Goal: Information Seeking & Learning: Learn about a topic

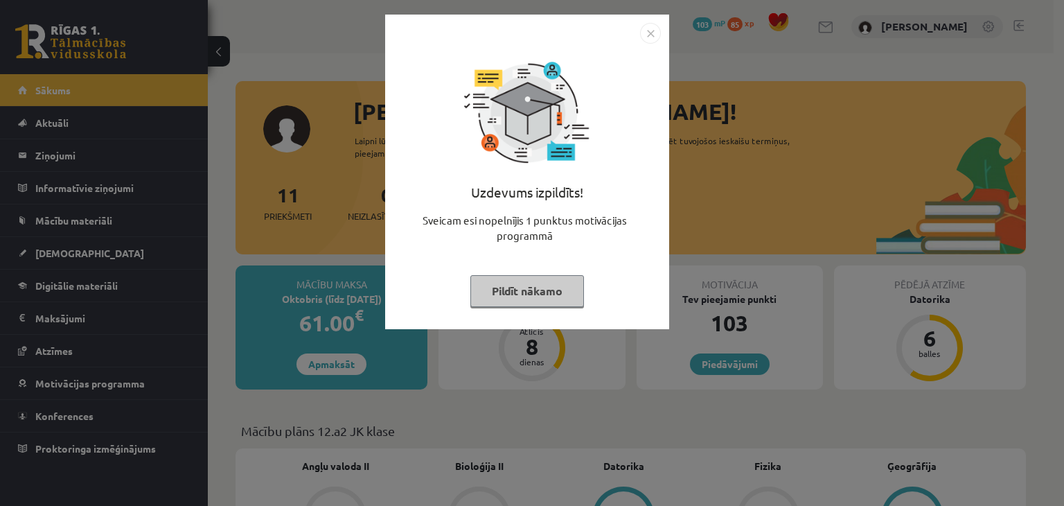
click at [533, 286] on button "Pildīt nākamo" at bounding box center [527, 291] width 114 height 32
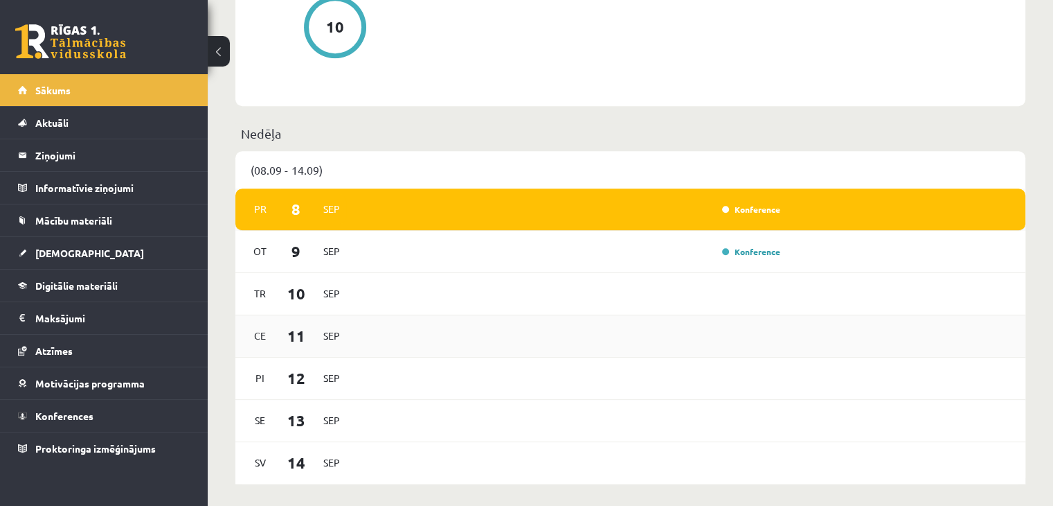
scroll to position [748, 0]
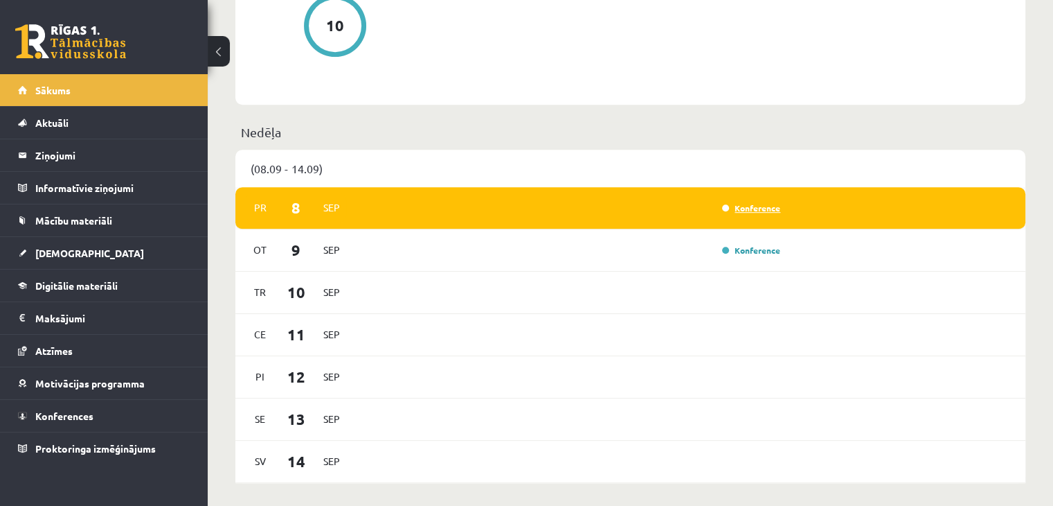
click at [726, 211] on link "Konference" at bounding box center [751, 207] width 58 height 11
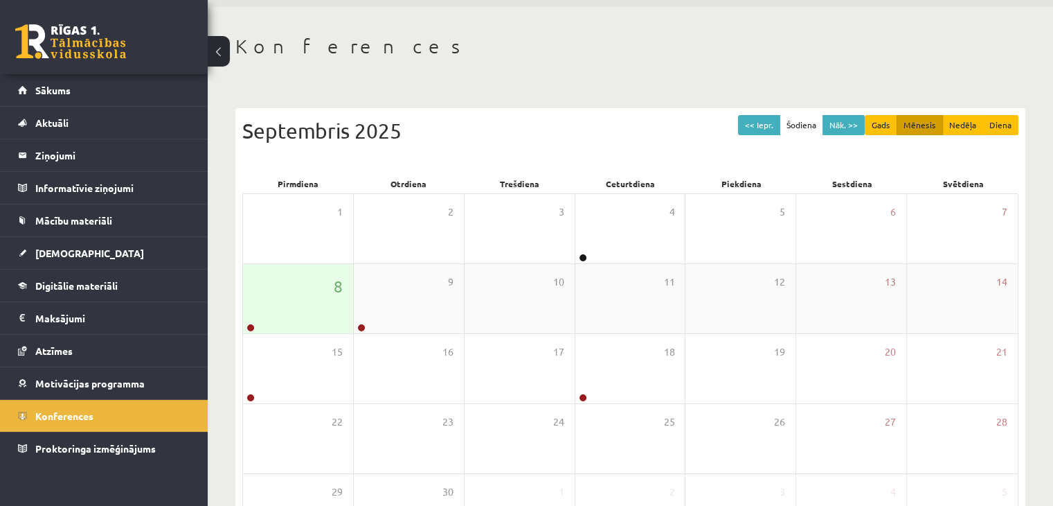
scroll to position [44, 0]
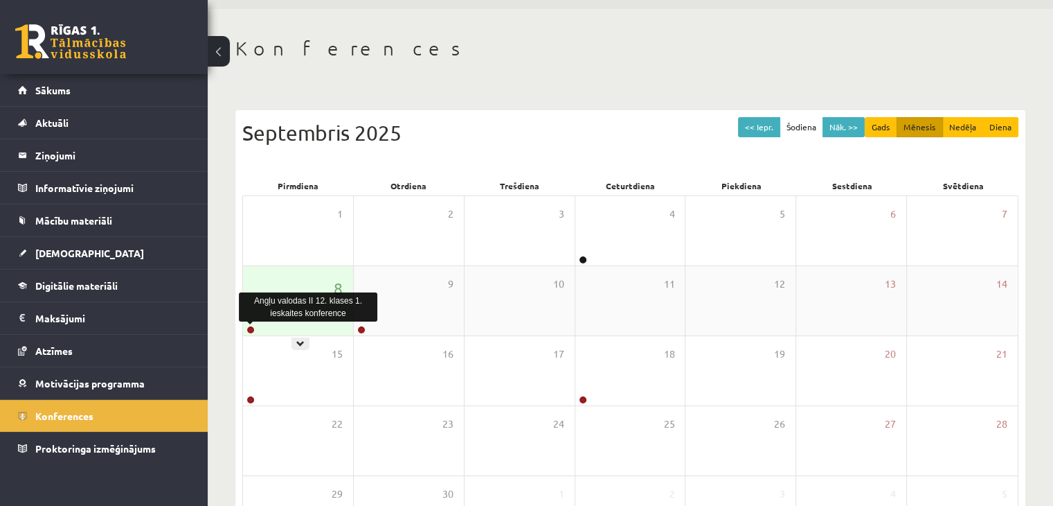
click at [252, 330] on link at bounding box center [251, 329] width 8 height 8
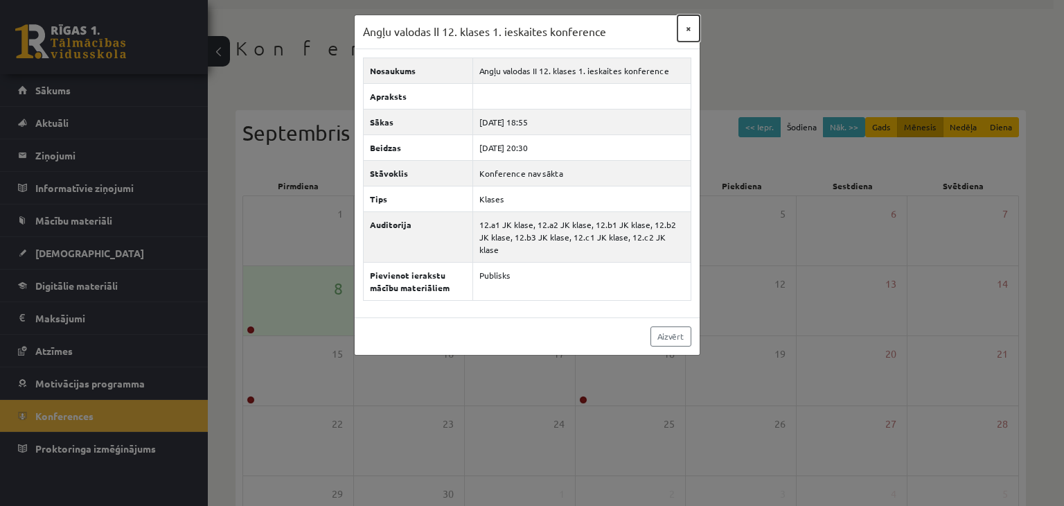
click at [686, 26] on button "×" at bounding box center [688, 28] width 22 height 26
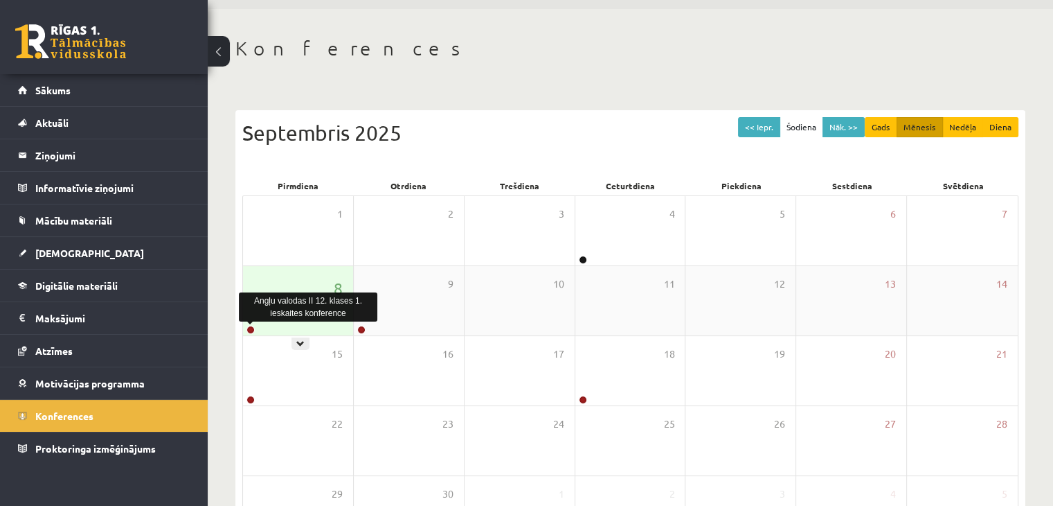
click at [252, 331] on link at bounding box center [251, 329] width 8 height 8
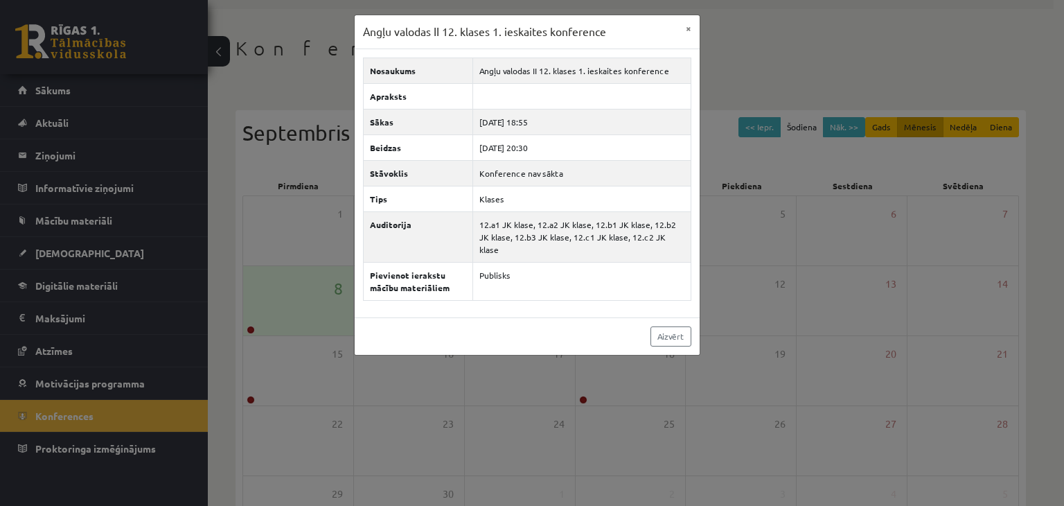
click at [250, 347] on div "Angļu valodas II 12. klases 1. ieskaites konference × Nosaukums Angļu valodas I…" at bounding box center [532, 253] width 1064 height 506
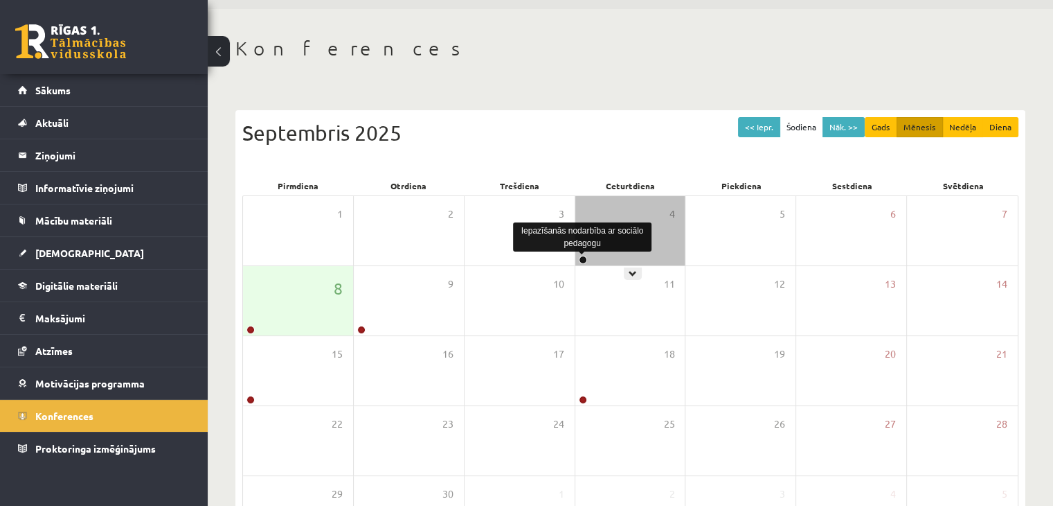
drag, startPoint x: 581, startPoint y: 260, endPoint x: 645, endPoint y: 222, distance: 74.6
click at [645, 222] on div "Iepazīšanās nodarbība ar sociālo pedagogu" at bounding box center [582, 237] width 138 height 36
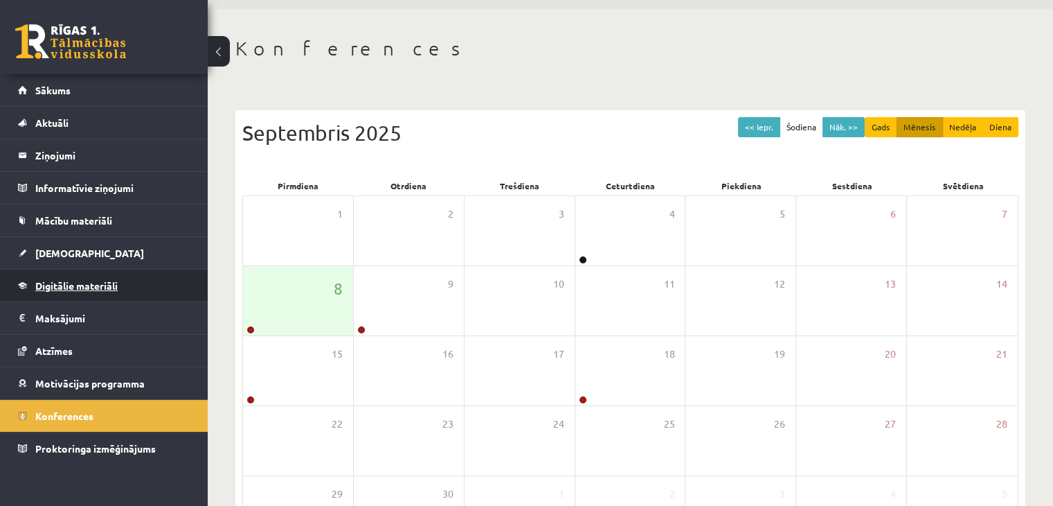
click at [125, 286] on link "Digitālie materiāli" at bounding box center [104, 285] width 172 height 32
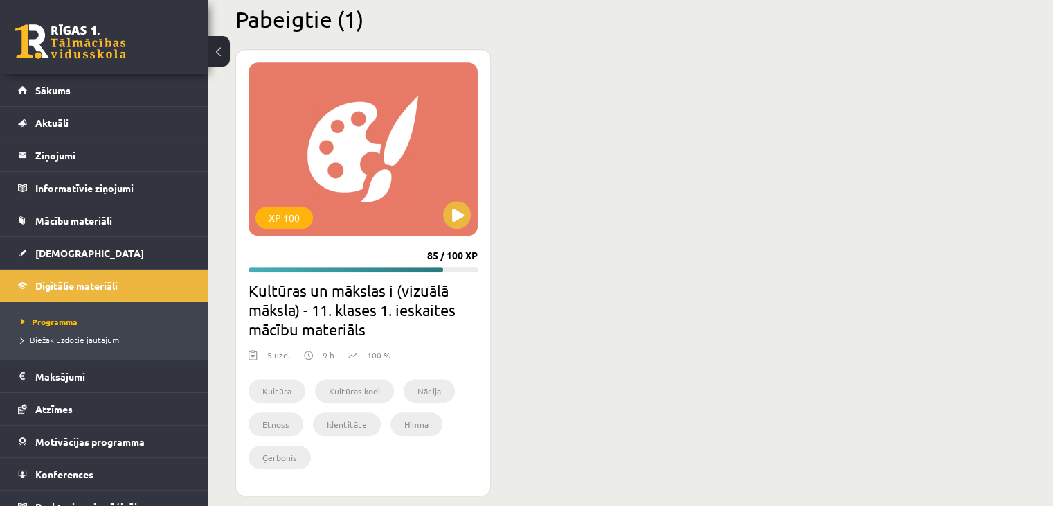
scroll to position [1328, 0]
click at [463, 216] on button at bounding box center [457, 216] width 28 height 28
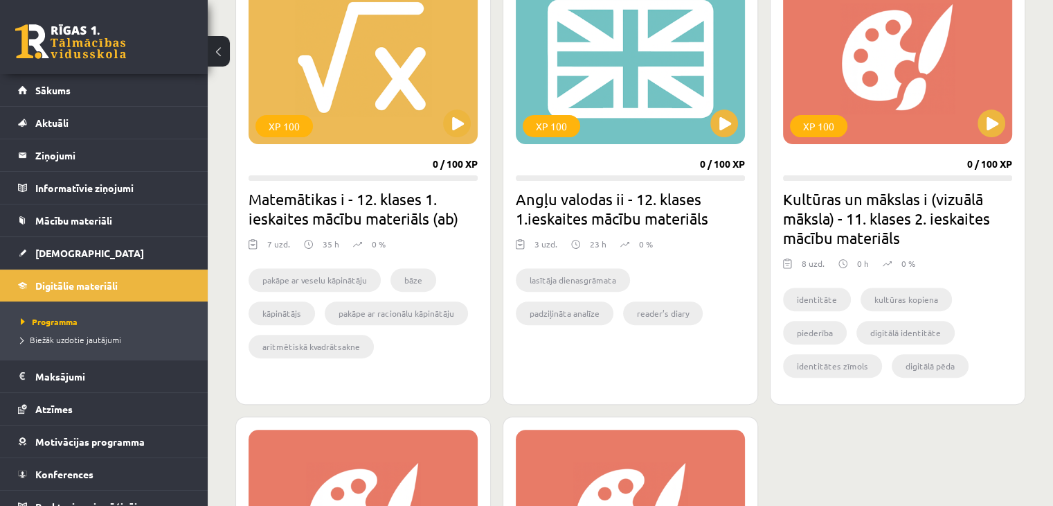
scroll to position [386, 0]
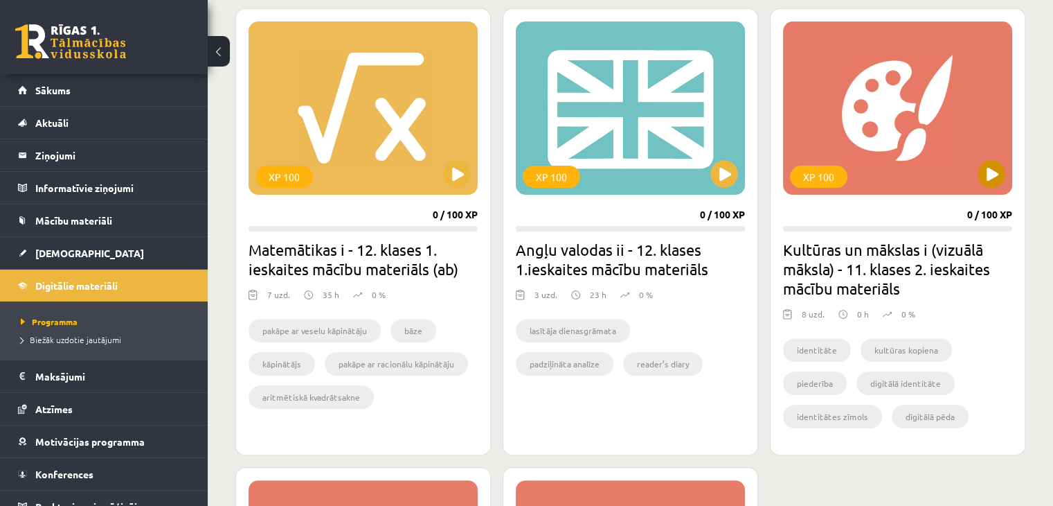
click at [978, 183] on div "XP 100" at bounding box center [897, 107] width 229 height 173
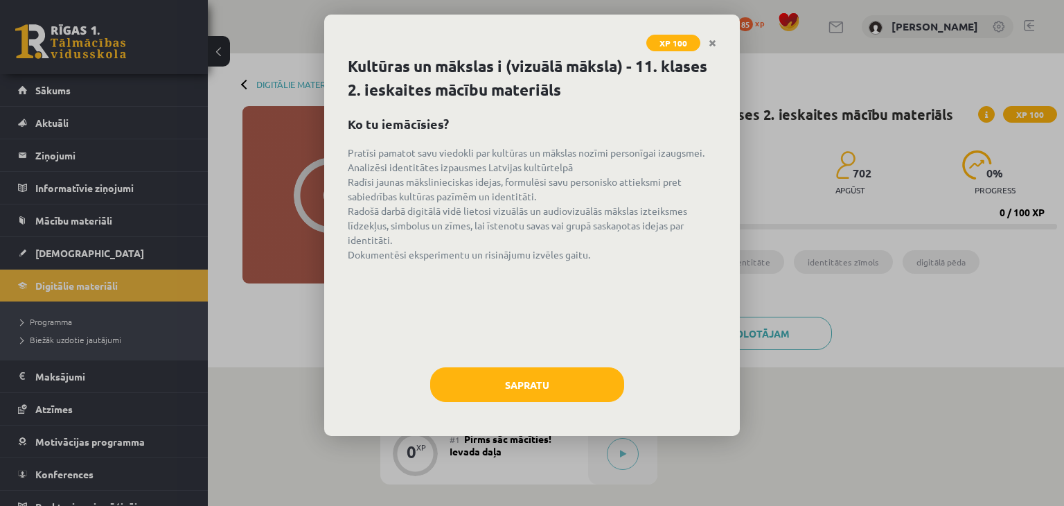
click at [545, 400] on div "Sapratu" at bounding box center [532, 389] width 368 height 45
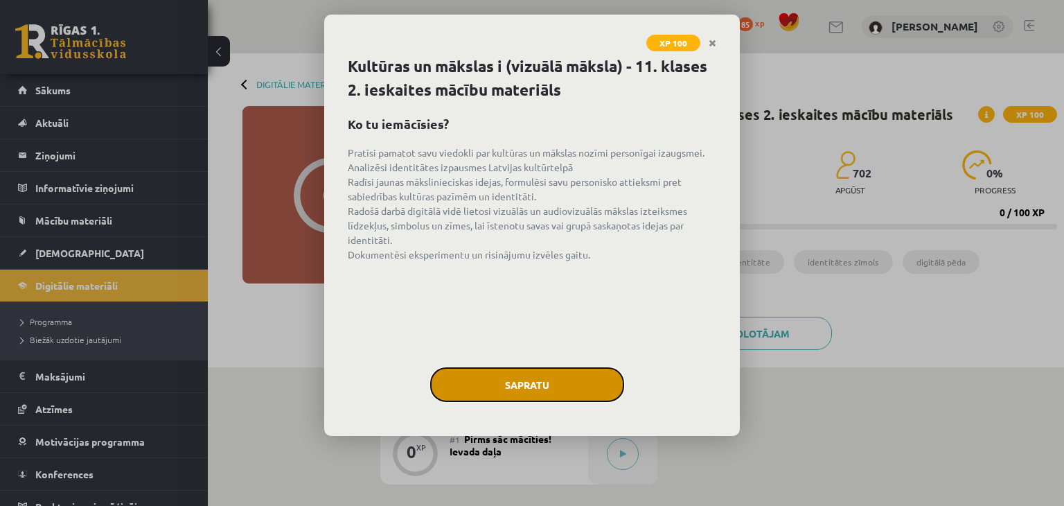
click at [560, 393] on button "Sapratu" at bounding box center [527, 384] width 194 height 35
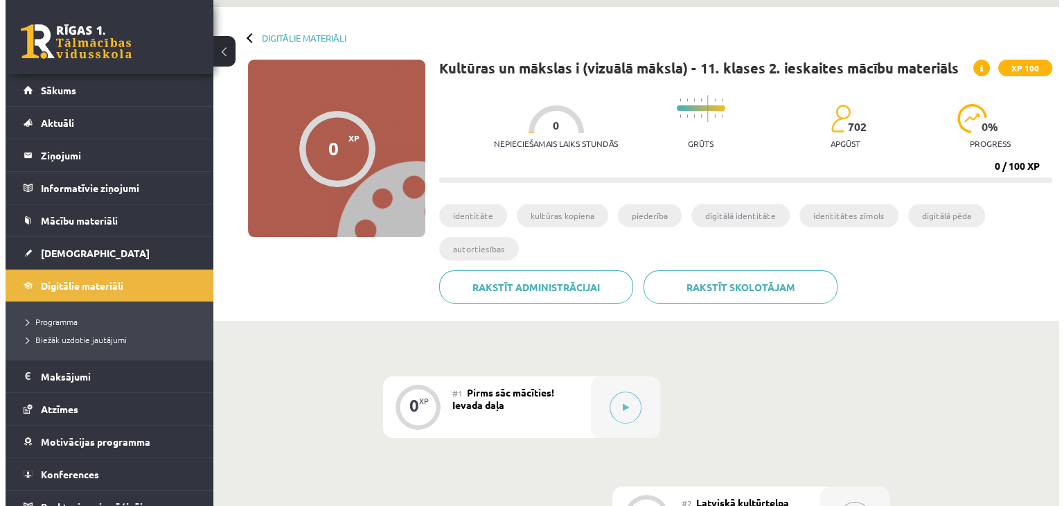
scroll to position [39, 0]
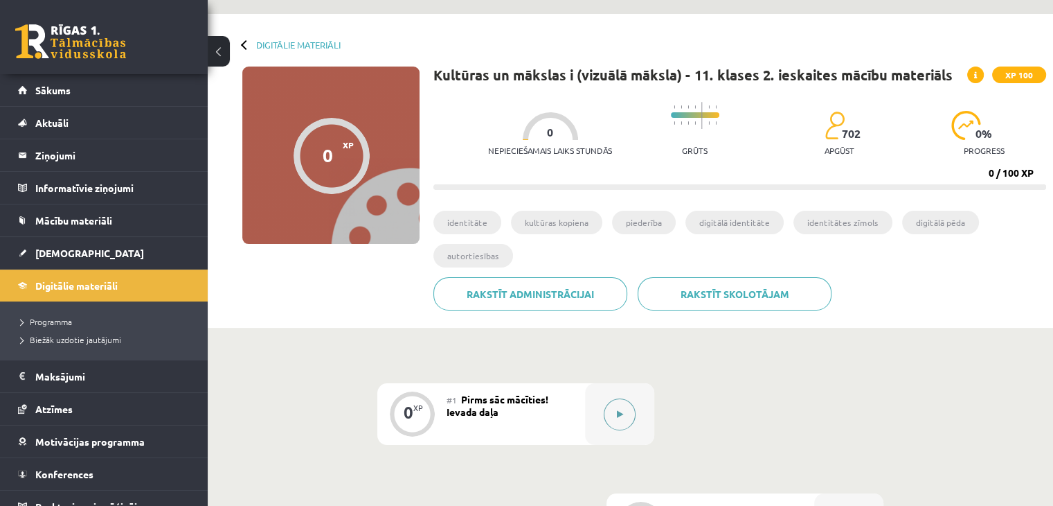
click at [632, 412] on button at bounding box center [620, 414] width 32 height 32
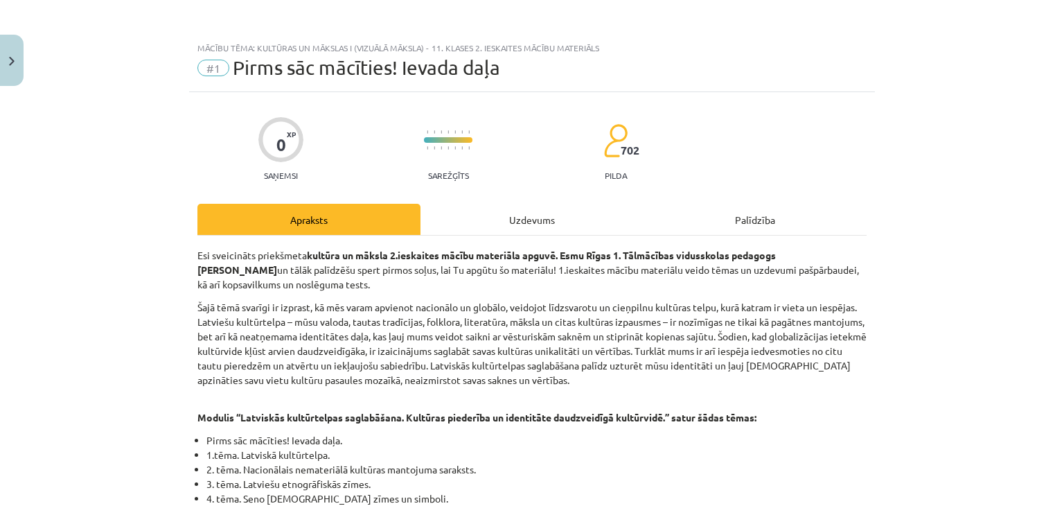
click at [499, 211] on div "Uzdevums" at bounding box center [531, 219] width 223 height 31
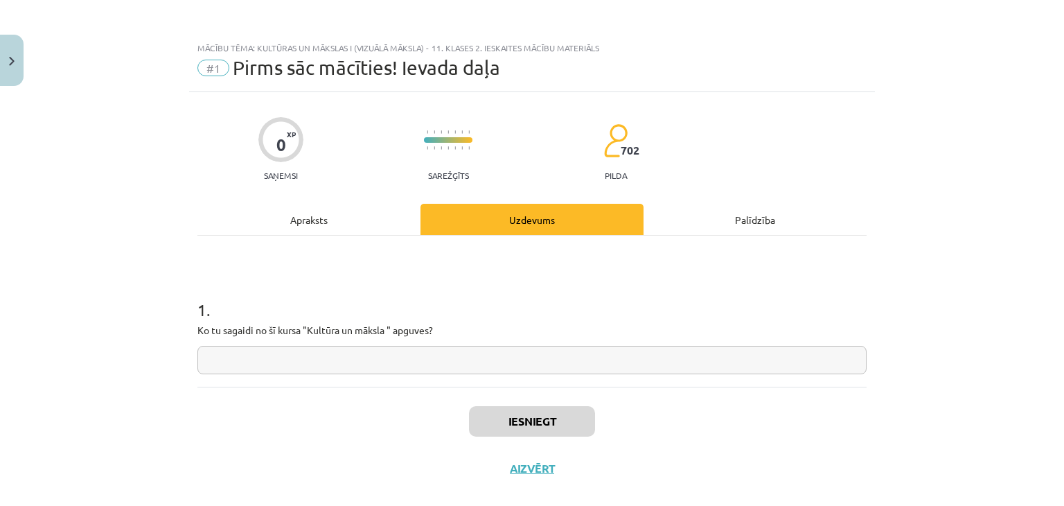
scroll to position [20, 0]
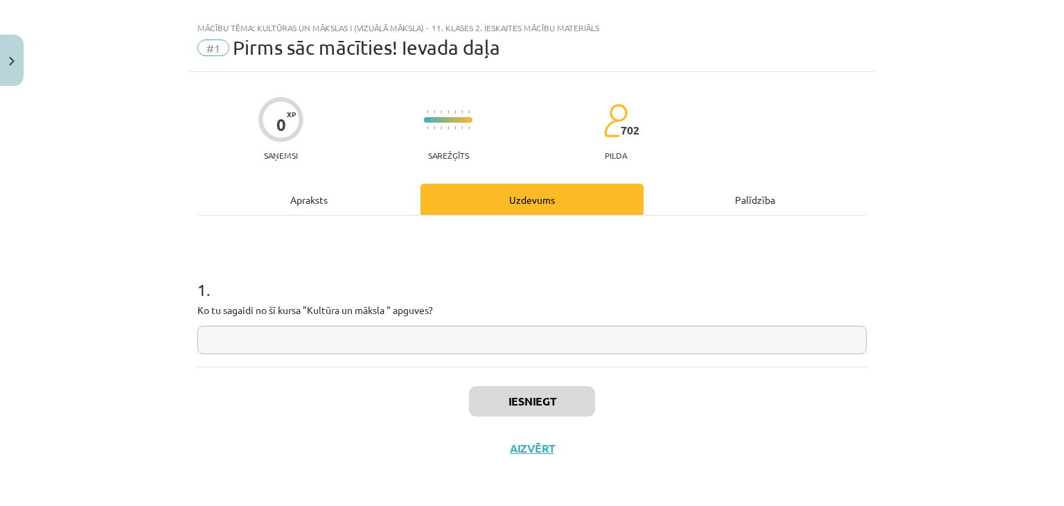
click at [422, 344] on input "text" at bounding box center [531, 339] width 669 height 28
type input "*"
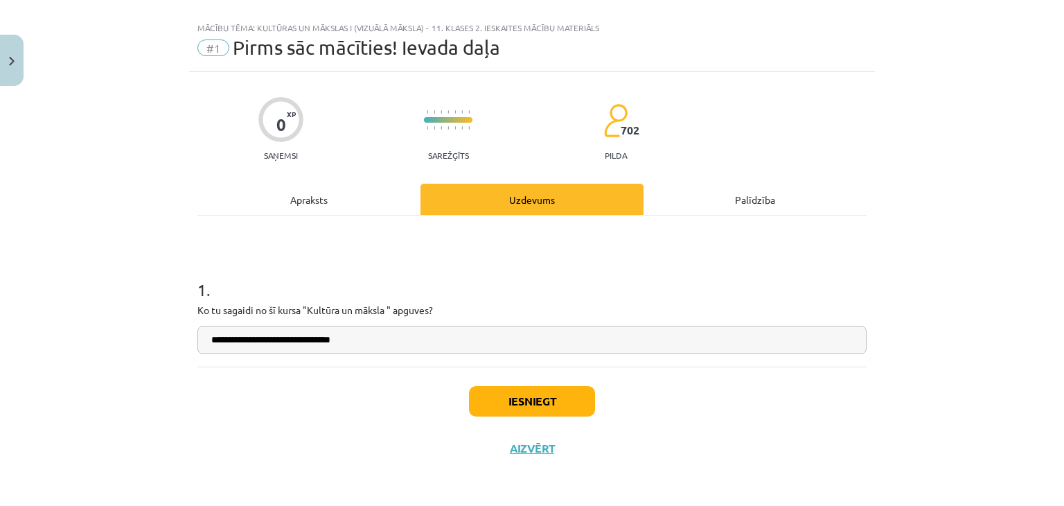
type input "**********"
click at [523, 411] on button "Iesniegt" at bounding box center [532, 401] width 126 height 30
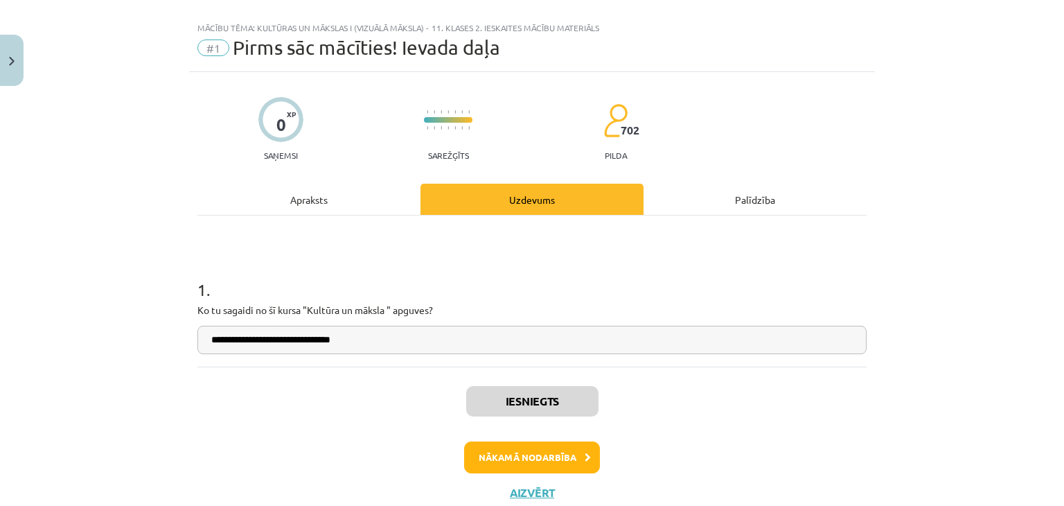
click at [583, 472] on div "Iesniegts Nākamā nodarbība Aizvērt" at bounding box center [531, 436] width 669 height 141
click at [573, 470] on button "Nākamā nodarbība" at bounding box center [532, 457] width 136 height 32
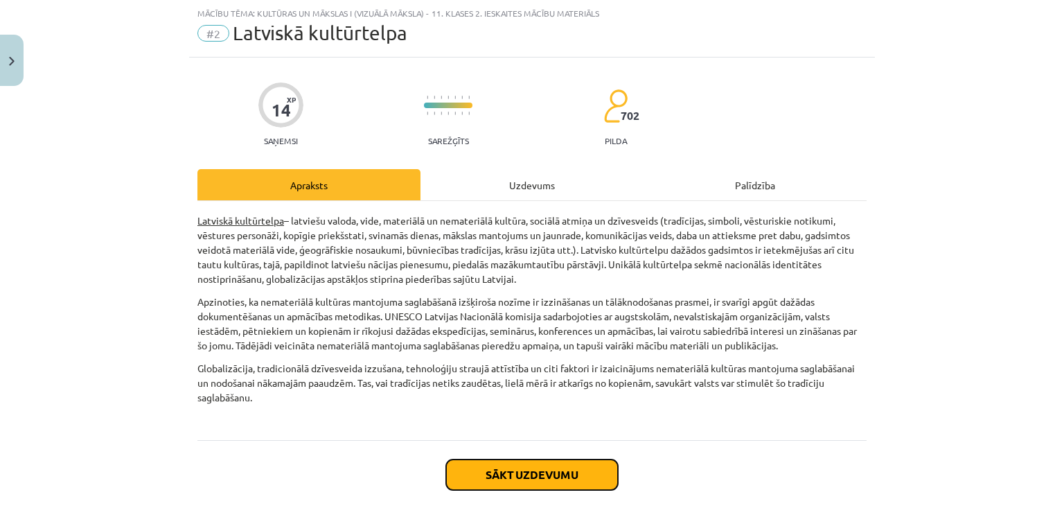
click at [562, 472] on button "Sākt uzdevumu" at bounding box center [532, 474] width 172 height 30
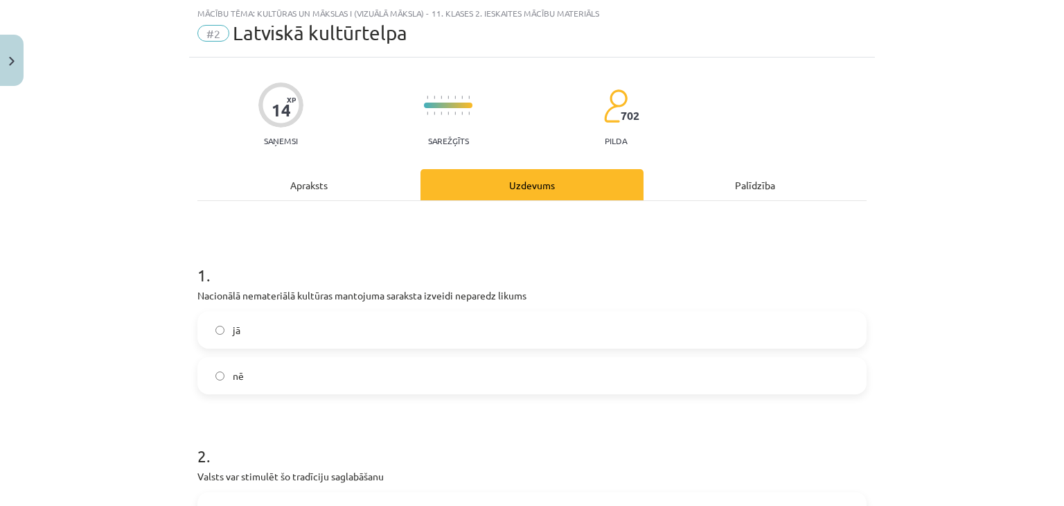
click at [309, 194] on div "Apraksts" at bounding box center [308, 184] width 223 height 31
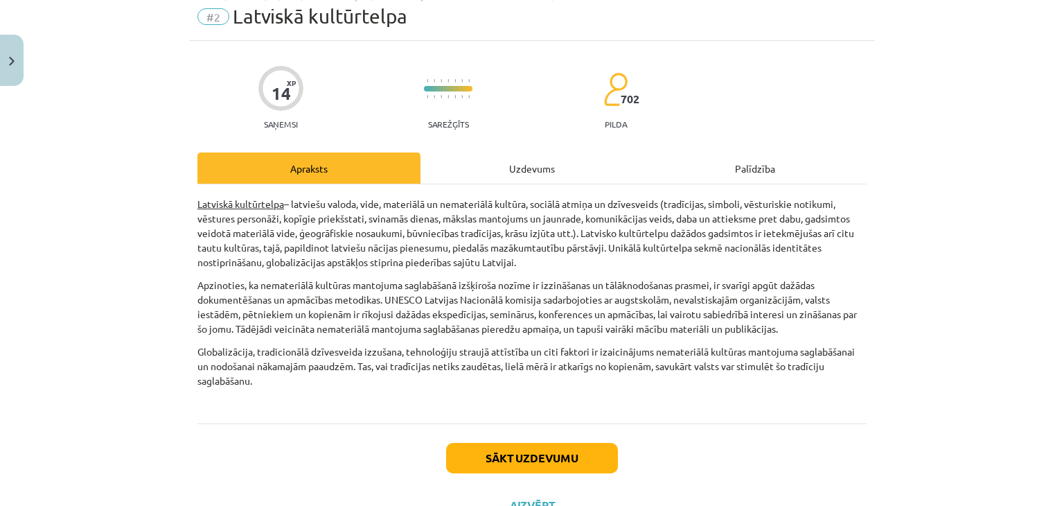
scroll to position [45, 0]
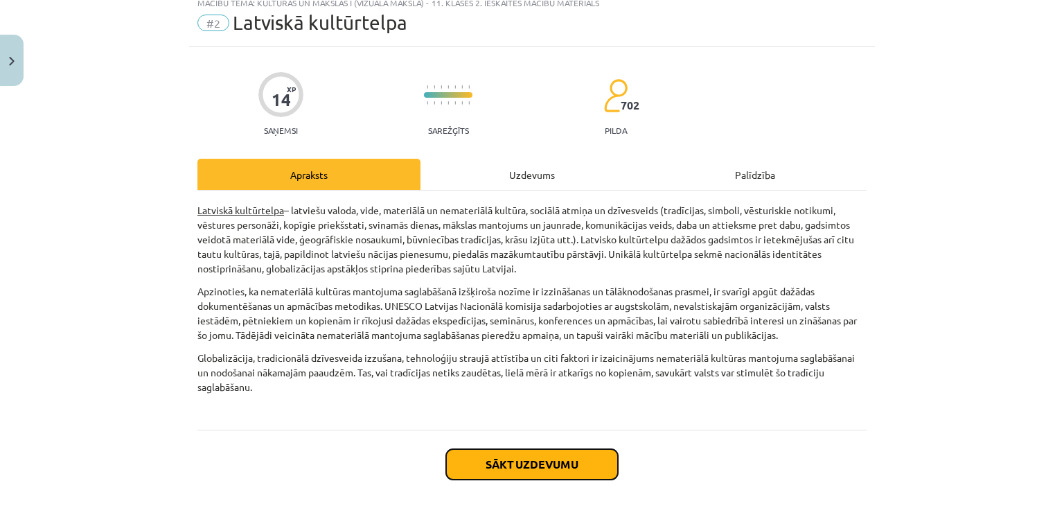
click at [546, 462] on button "Sākt uzdevumu" at bounding box center [532, 464] width 172 height 30
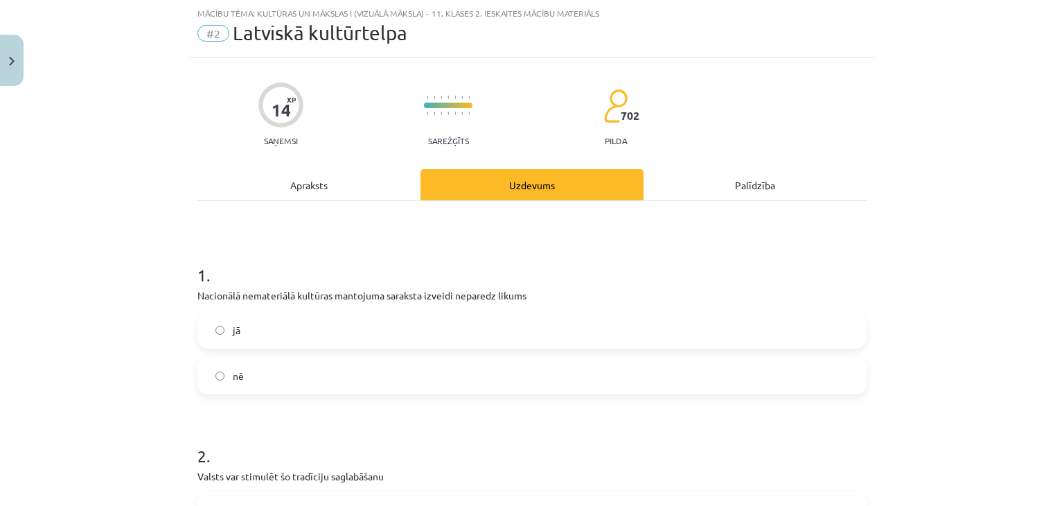
click at [310, 188] on div "Apraksts" at bounding box center [308, 184] width 223 height 31
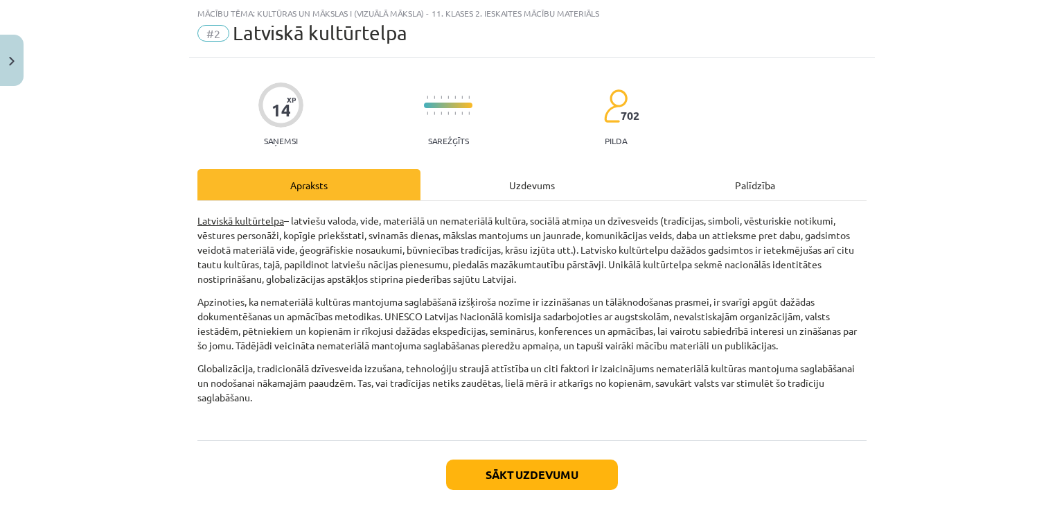
click at [493, 179] on div "Uzdevums" at bounding box center [531, 184] width 223 height 31
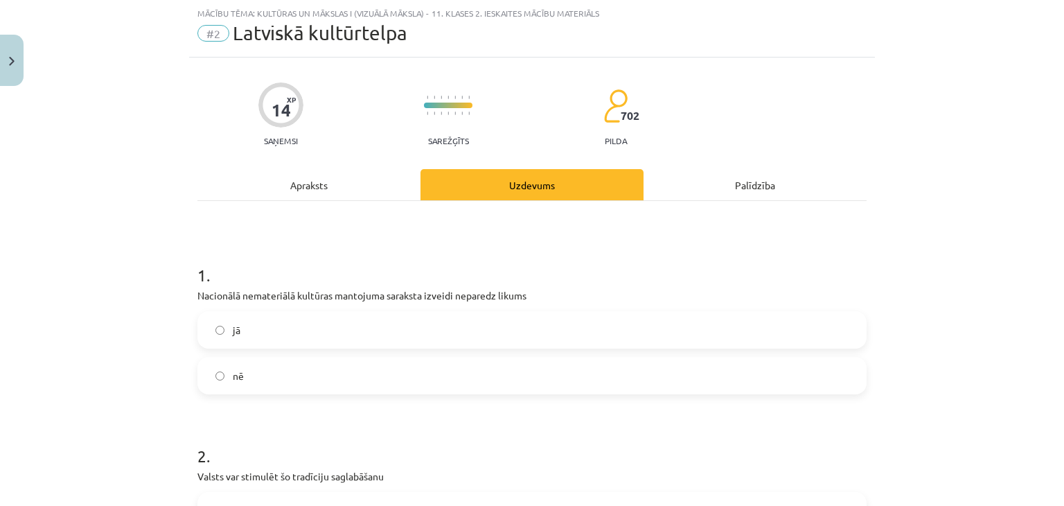
click at [429, 330] on label "jā" at bounding box center [532, 329] width 666 height 35
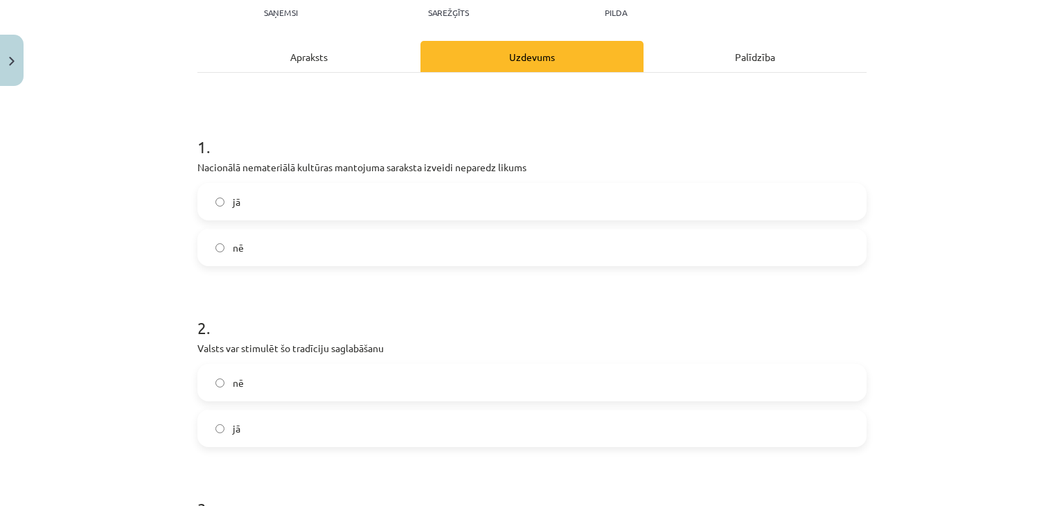
scroll to position [213, 0]
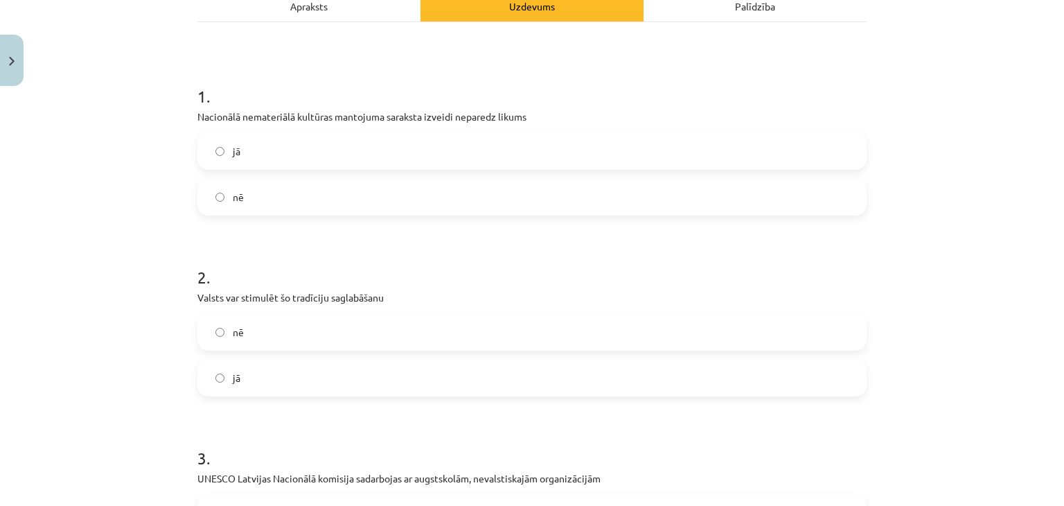
click at [401, 387] on label "jā" at bounding box center [532, 377] width 666 height 35
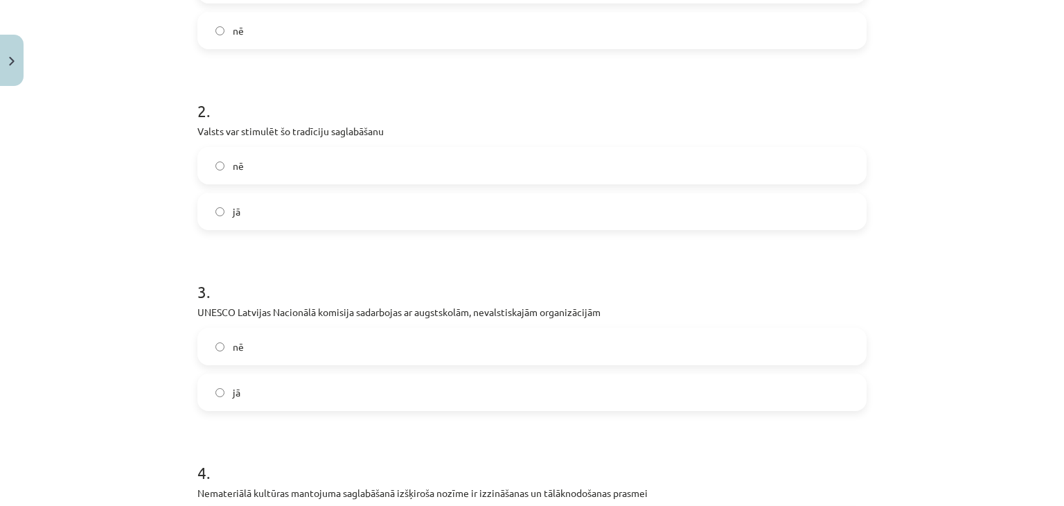
scroll to position [404, 0]
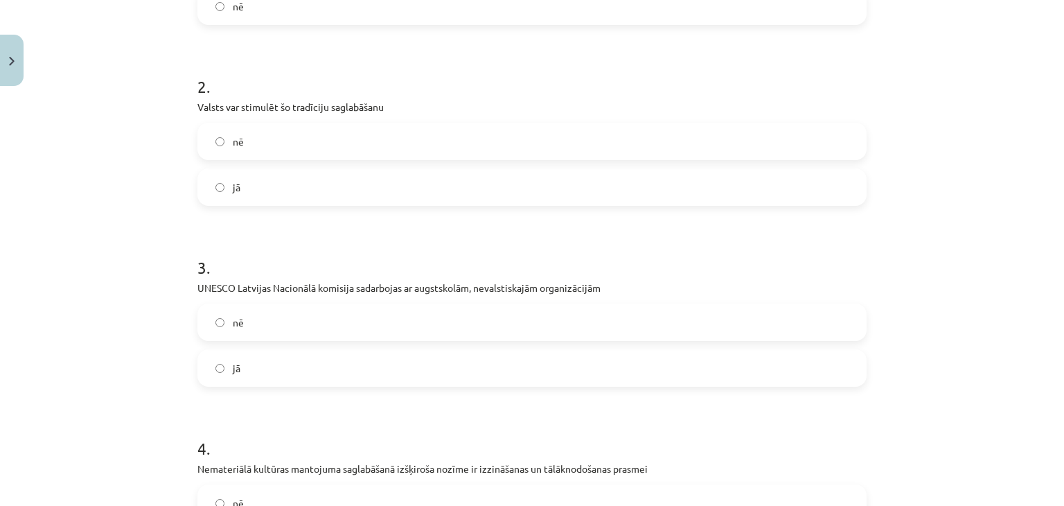
click at [401, 387] on form "1 . Nacionālā nemateriālā kultūras mantojuma saraksta izveidi neparedz likums j…" at bounding box center [531, 490] width 669 height 1237
click at [342, 370] on label "jā" at bounding box center [532, 367] width 666 height 35
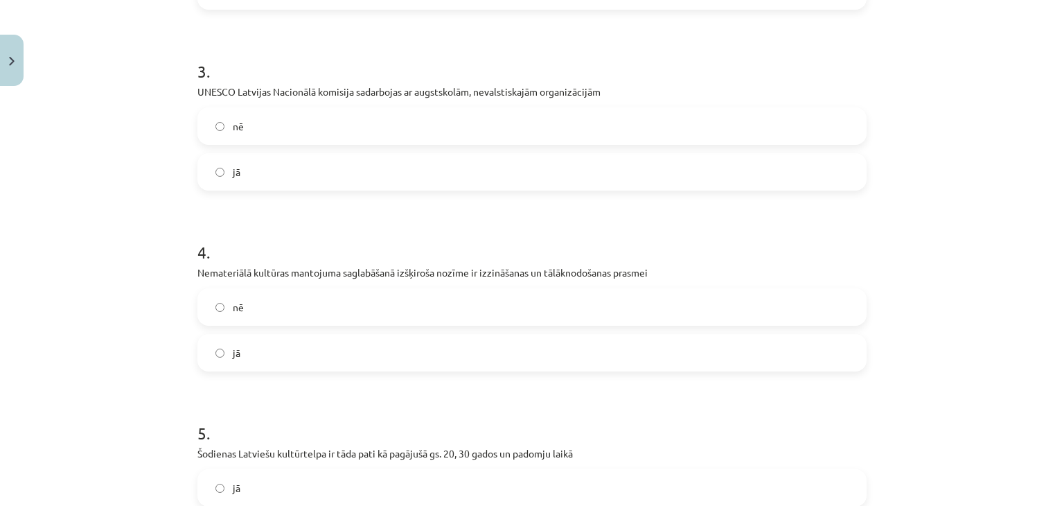
scroll to position [600, 0]
click at [410, 345] on label "jā" at bounding box center [532, 351] width 666 height 35
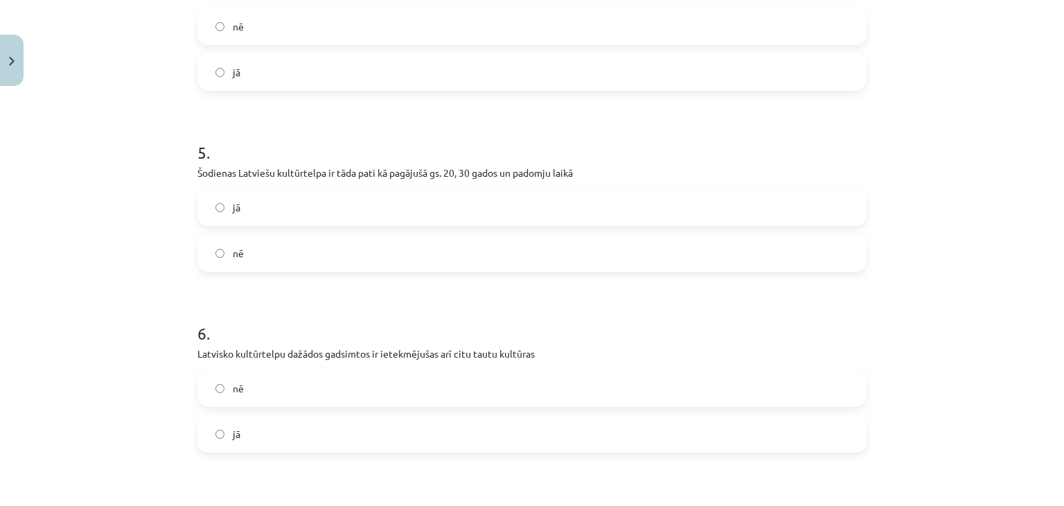
scroll to position [841, 0]
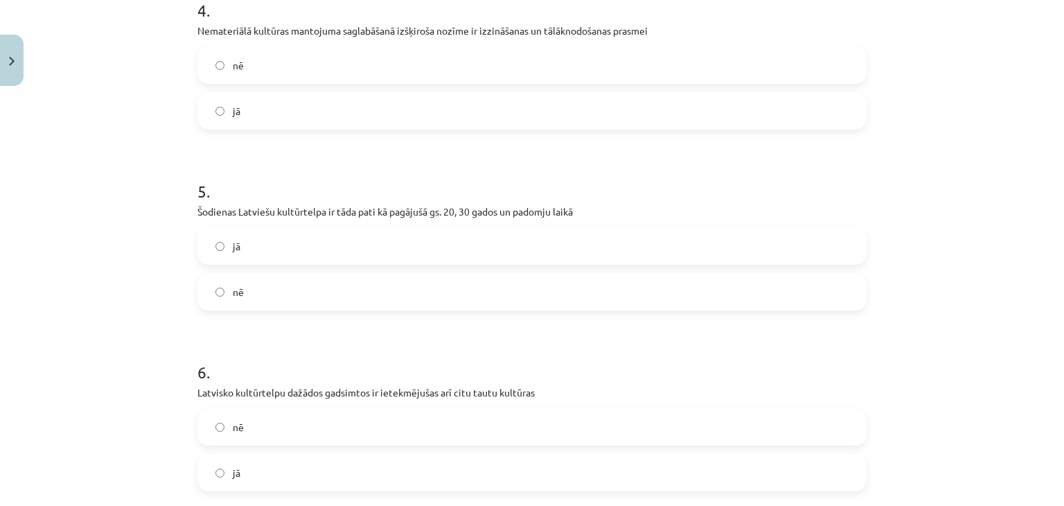
click at [396, 301] on label "nē" at bounding box center [532, 291] width 666 height 35
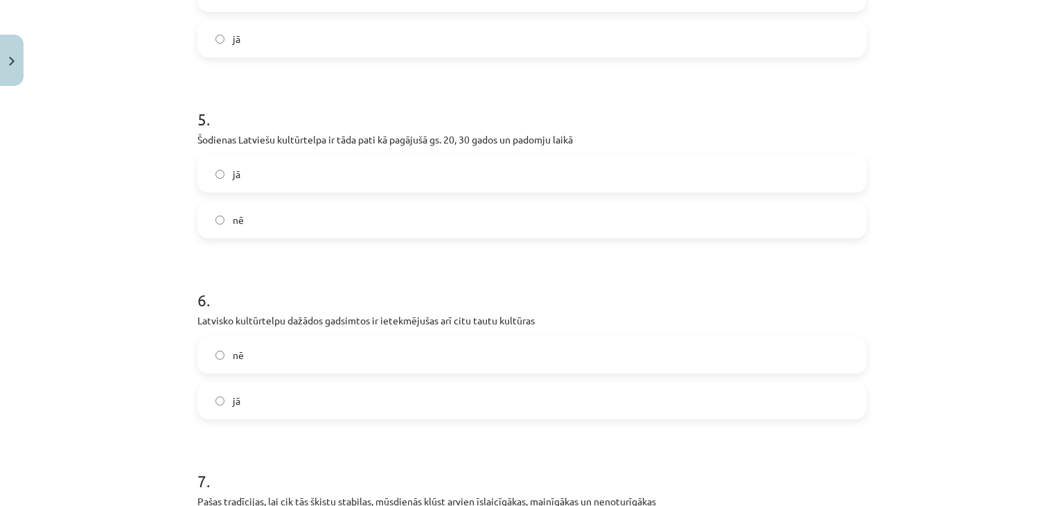
scroll to position [960, 0]
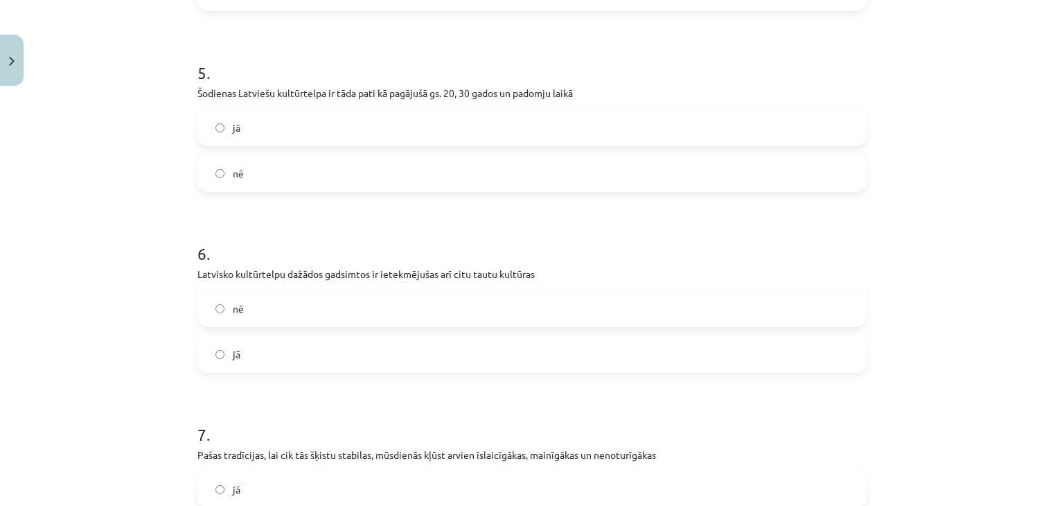
click at [391, 357] on label "jā" at bounding box center [532, 354] width 666 height 35
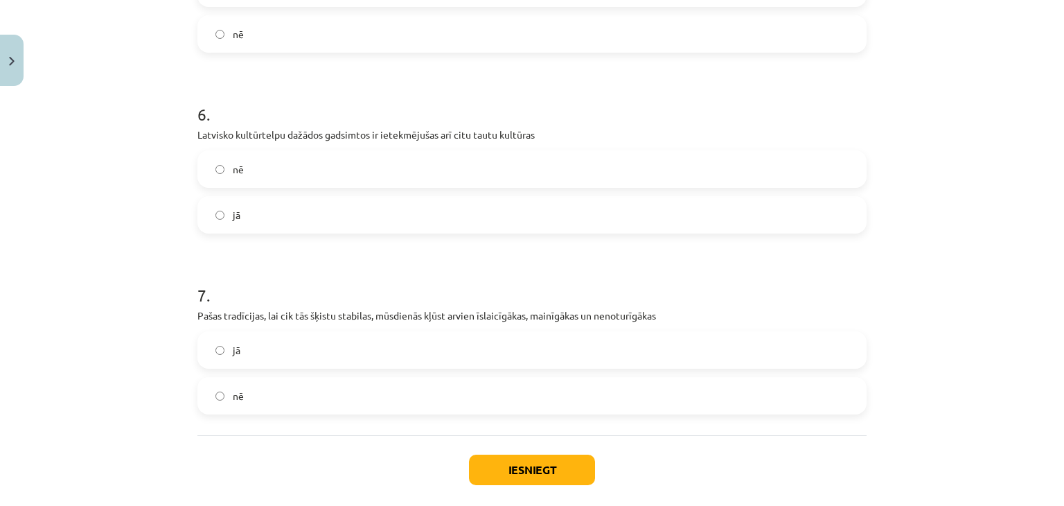
scroll to position [1125, 0]
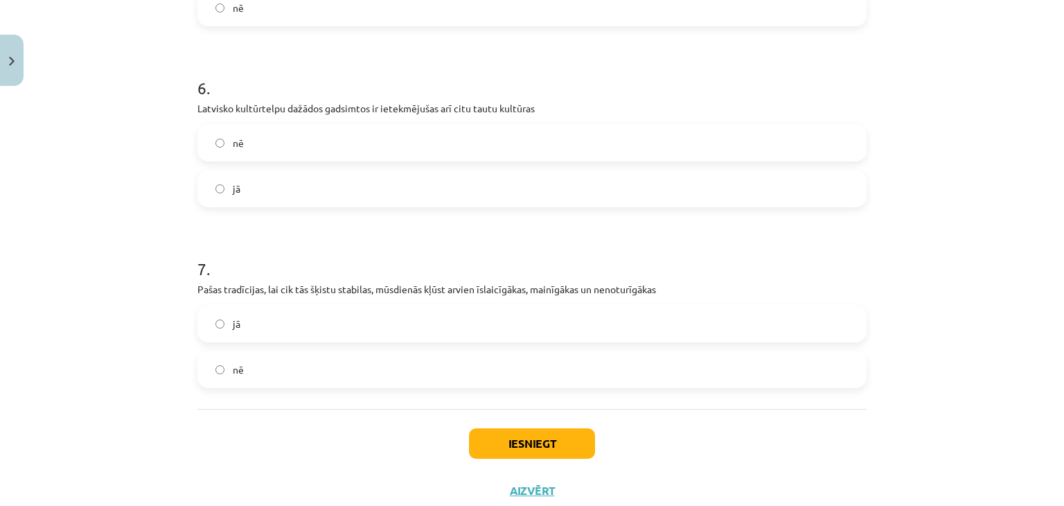
click at [456, 327] on label "jā" at bounding box center [532, 323] width 666 height 35
click at [545, 460] on div "Iesniegt Aizvērt" at bounding box center [531, 457] width 669 height 97
click at [535, 442] on button "Iesniegt" at bounding box center [532, 443] width 126 height 30
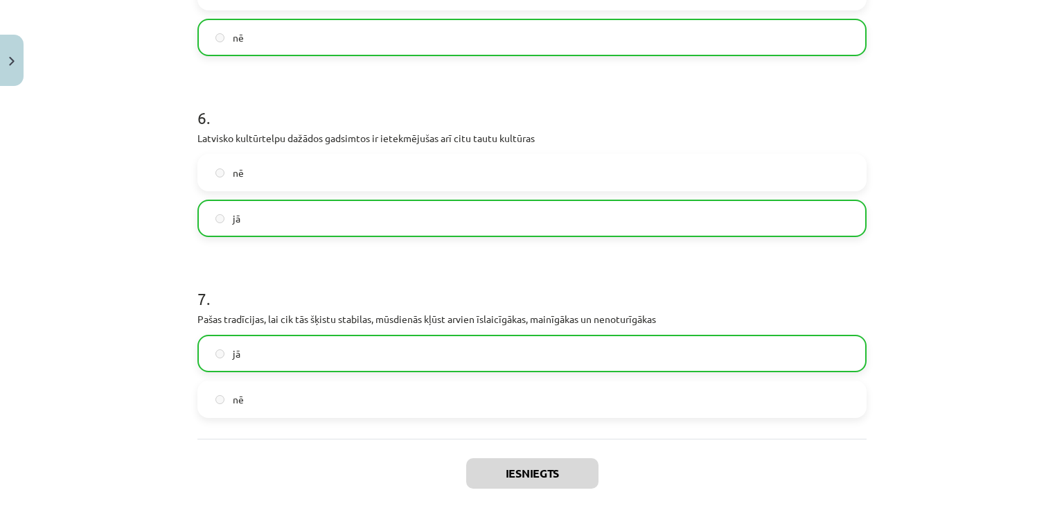
scroll to position [1211, 0]
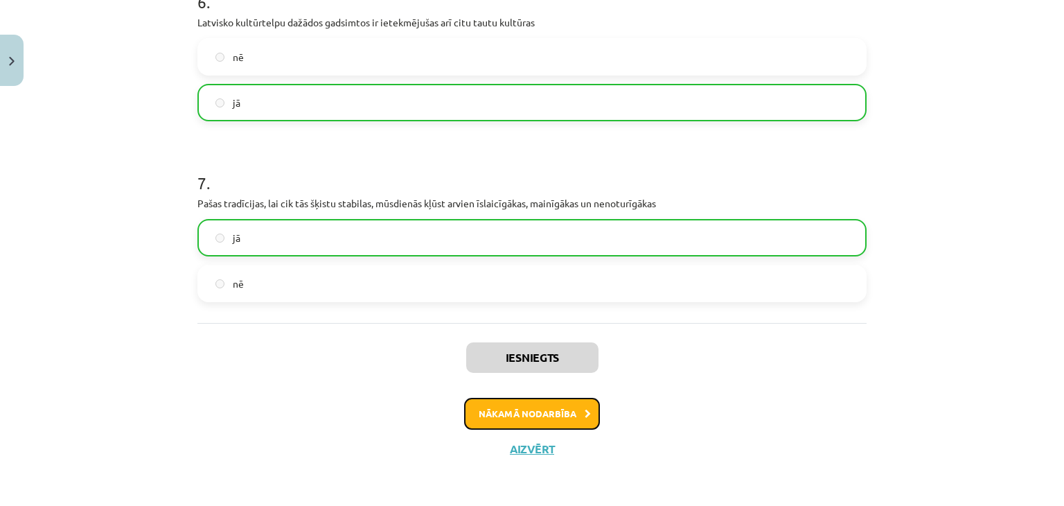
click at [539, 420] on button "Nākamā nodarbība" at bounding box center [532, 413] width 136 height 32
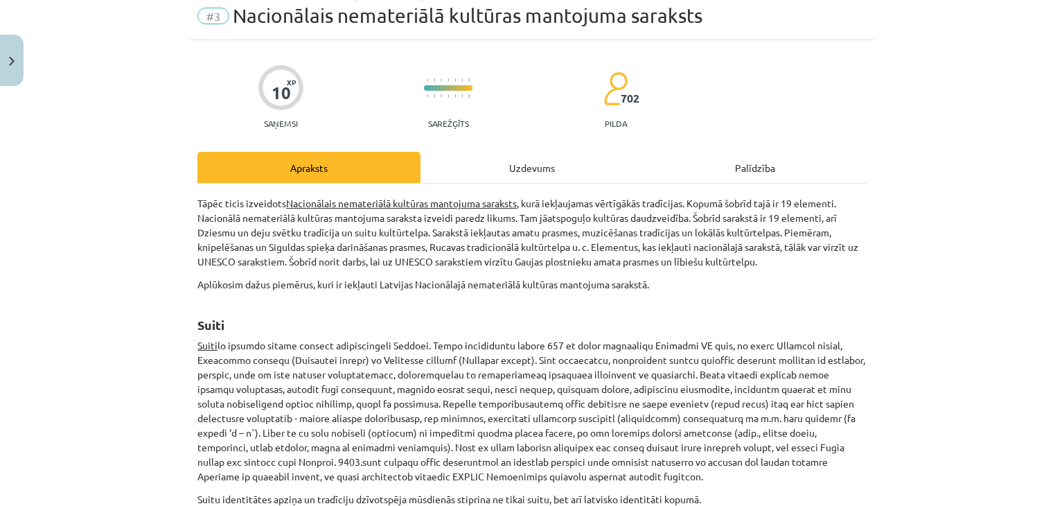
scroll to position [0, 0]
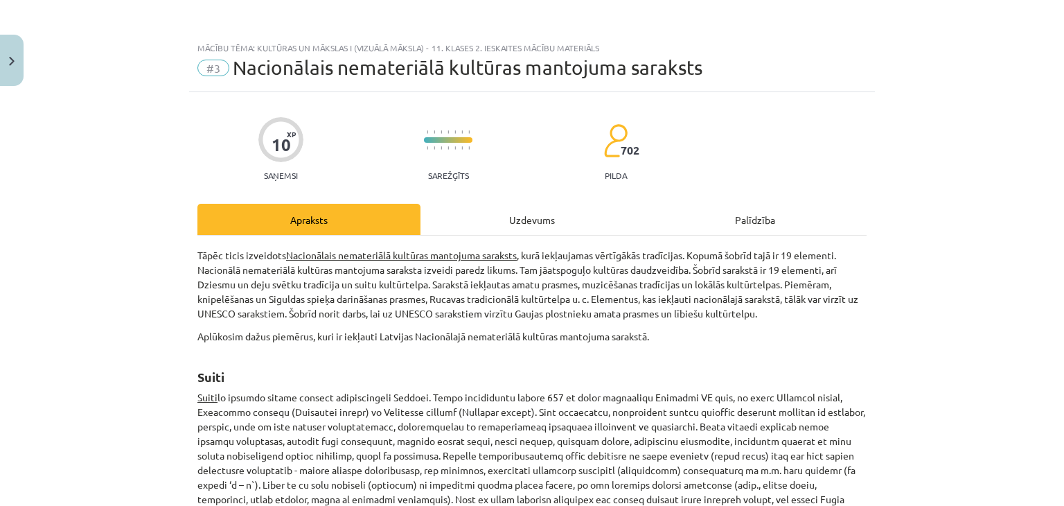
click at [537, 217] on div "Uzdevums" at bounding box center [531, 219] width 223 height 31
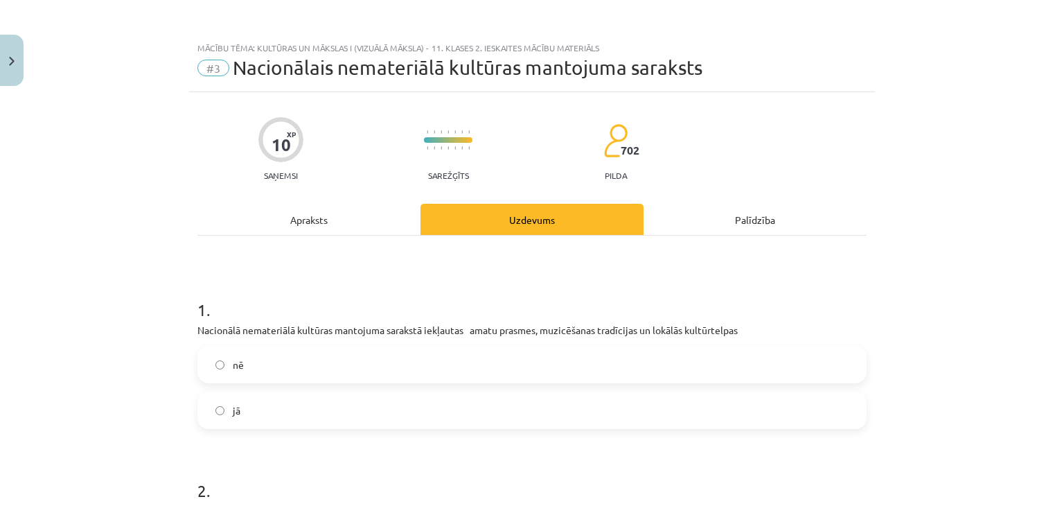
scroll to position [35, 0]
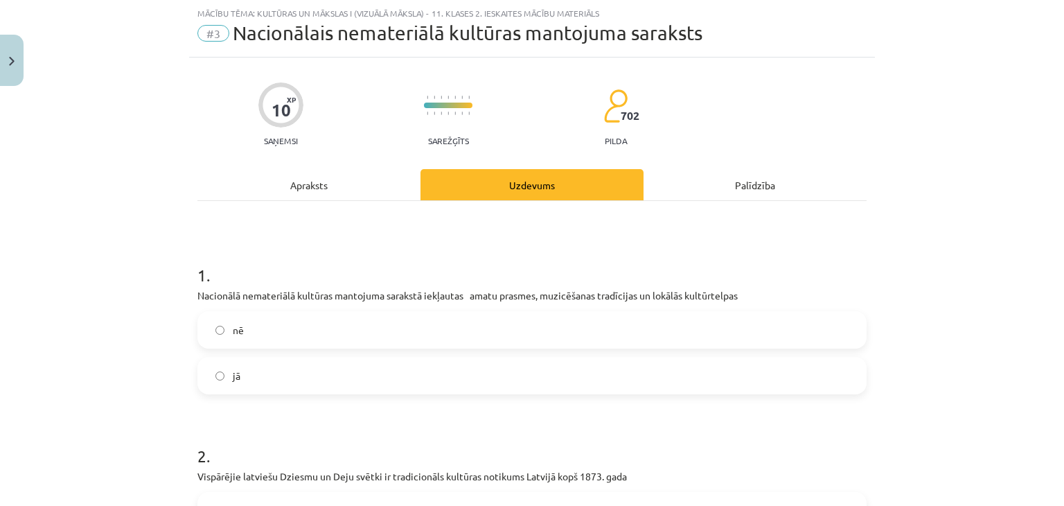
click at [455, 365] on label "jā" at bounding box center [532, 375] width 666 height 35
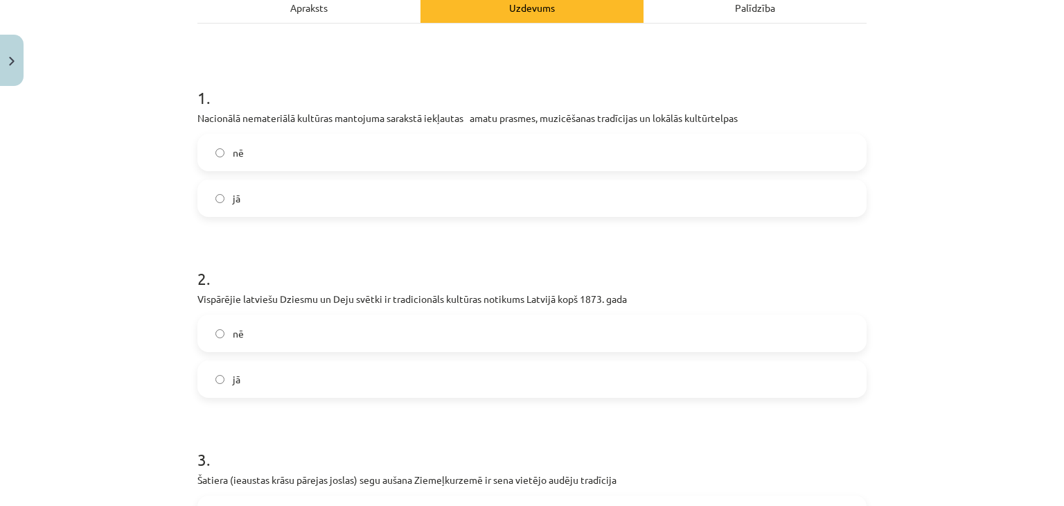
scroll to position [0, 0]
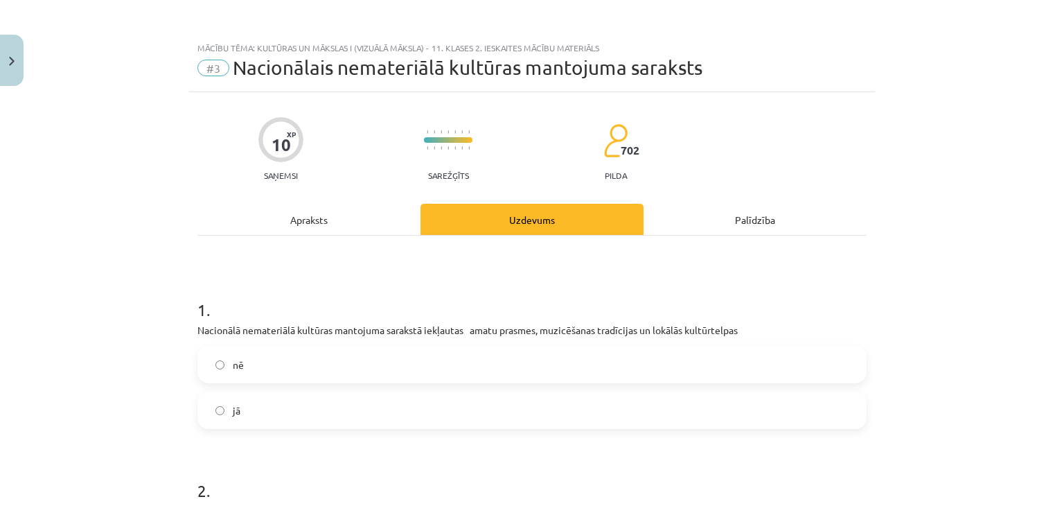
click at [315, 224] on div "Apraksts" at bounding box center [308, 219] width 223 height 31
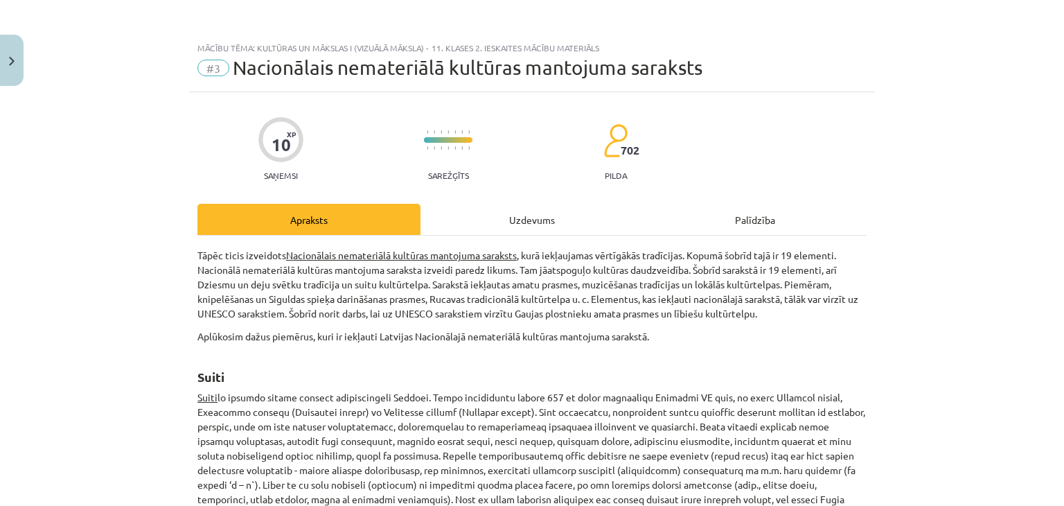
click at [537, 231] on div "Uzdevums" at bounding box center [531, 219] width 223 height 31
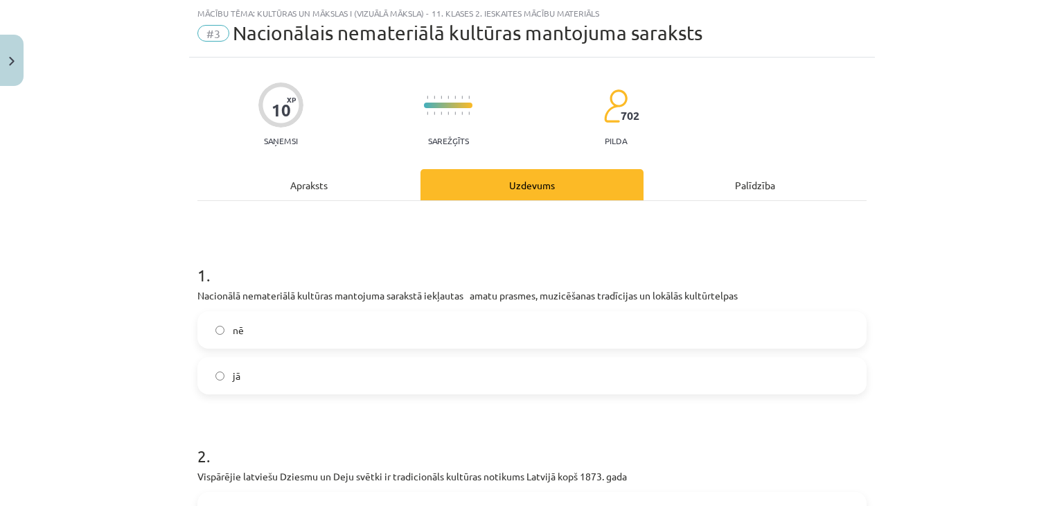
scroll to position [185, 0]
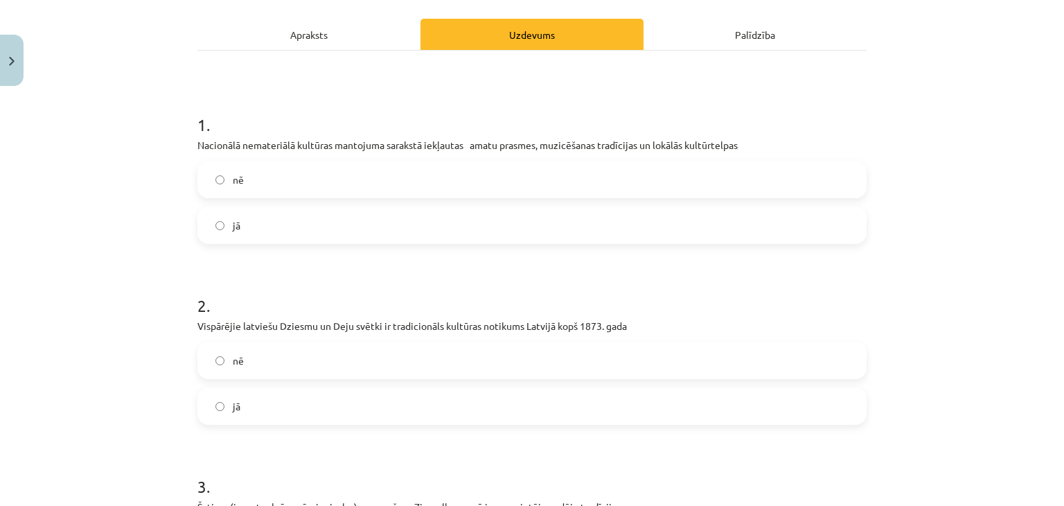
click at [332, 419] on label "jā" at bounding box center [532, 405] width 666 height 35
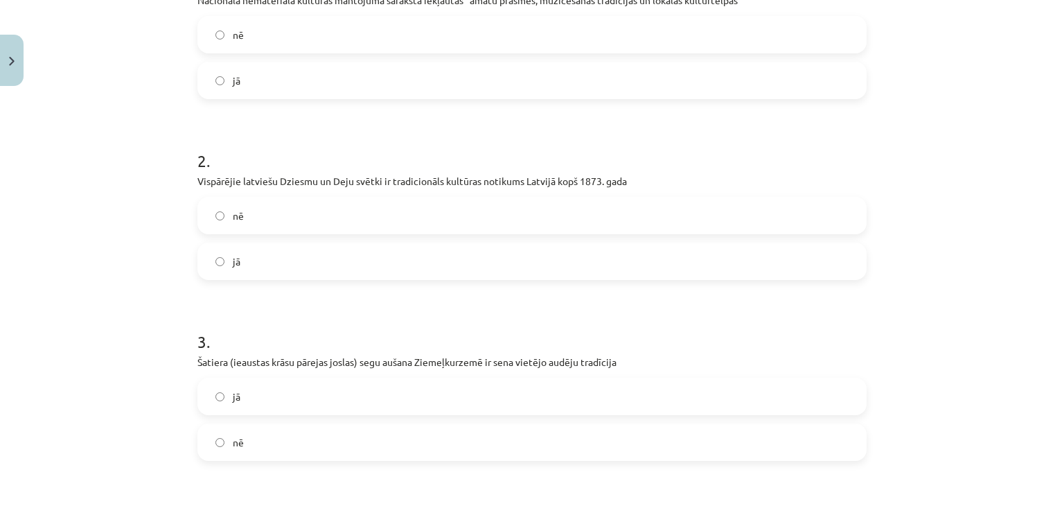
scroll to position [329, 0]
click at [474, 411] on label "jā" at bounding box center [532, 396] width 666 height 35
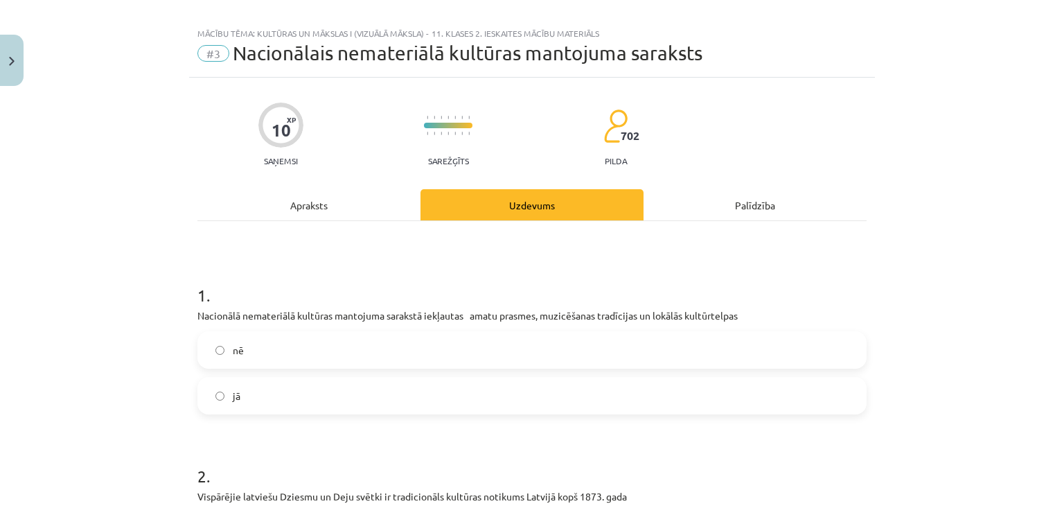
scroll to position [0, 0]
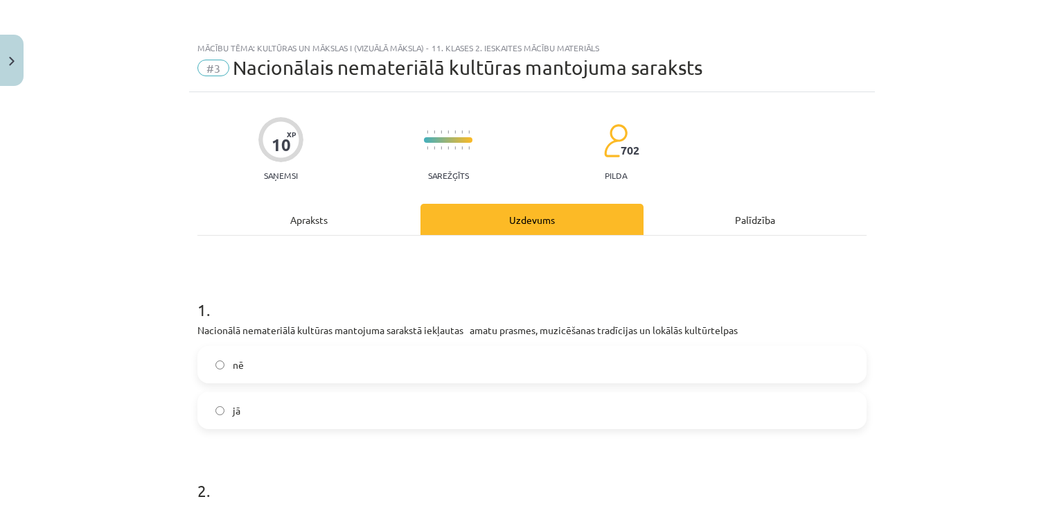
click at [301, 224] on div "Apraksts" at bounding box center [308, 219] width 223 height 31
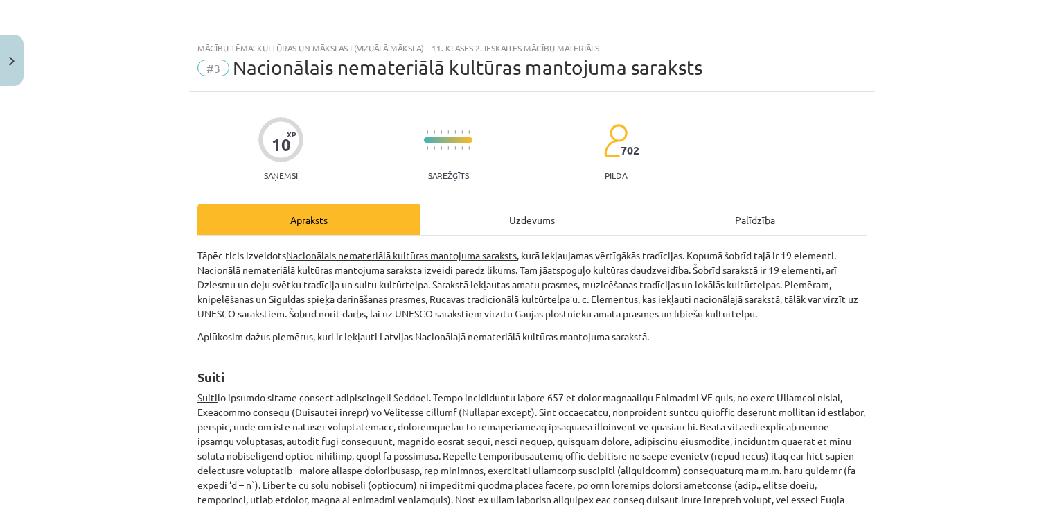
click at [548, 208] on div "Uzdevums" at bounding box center [531, 219] width 223 height 31
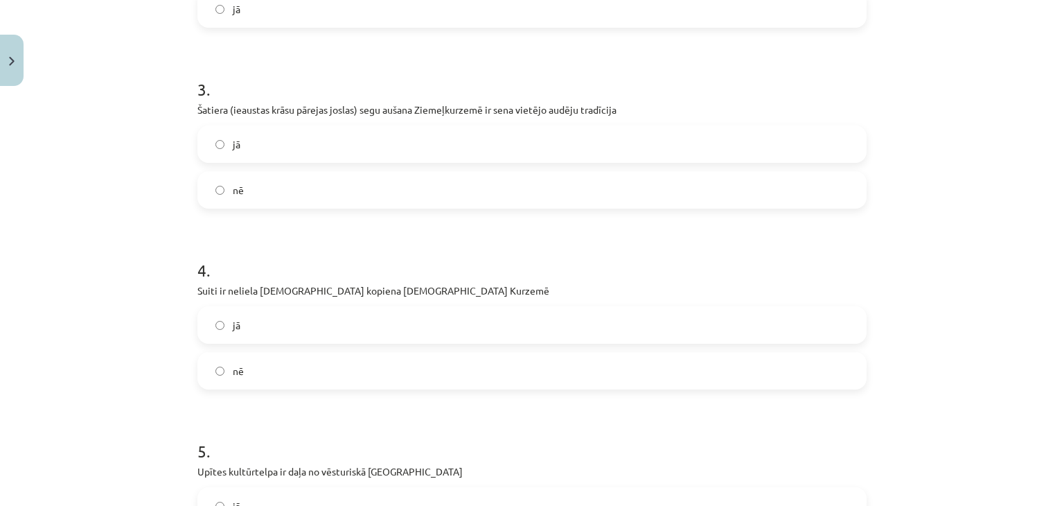
scroll to position [575, 0]
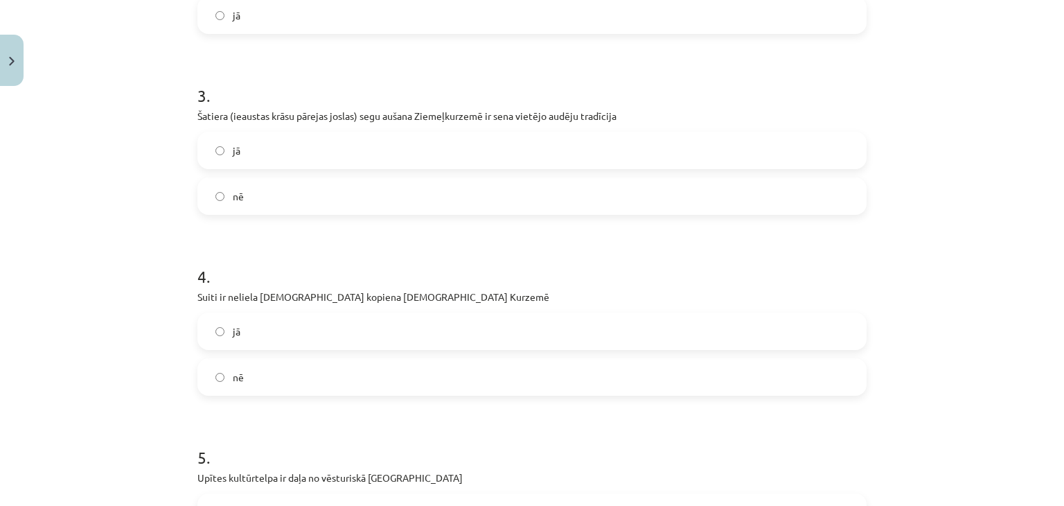
click at [420, 204] on label "nē" at bounding box center [532, 196] width 666 height 35
click at [446, 327] on label "jā" at bounding box center [532, 331] width 666 height 35
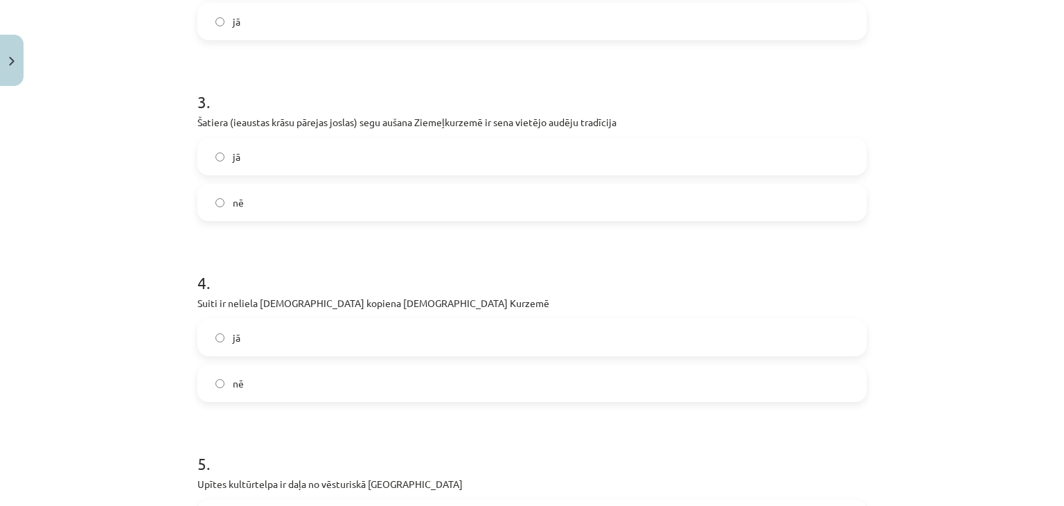
scroll to position [0, 0]
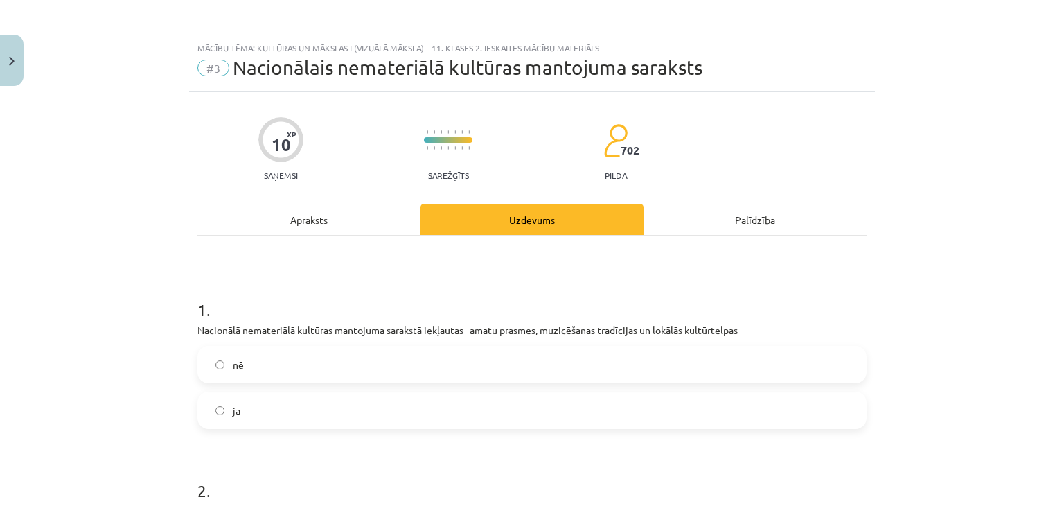
click at [325, 232] on div "Apraksts" at bounding box center [308, 219] width 223 height 31
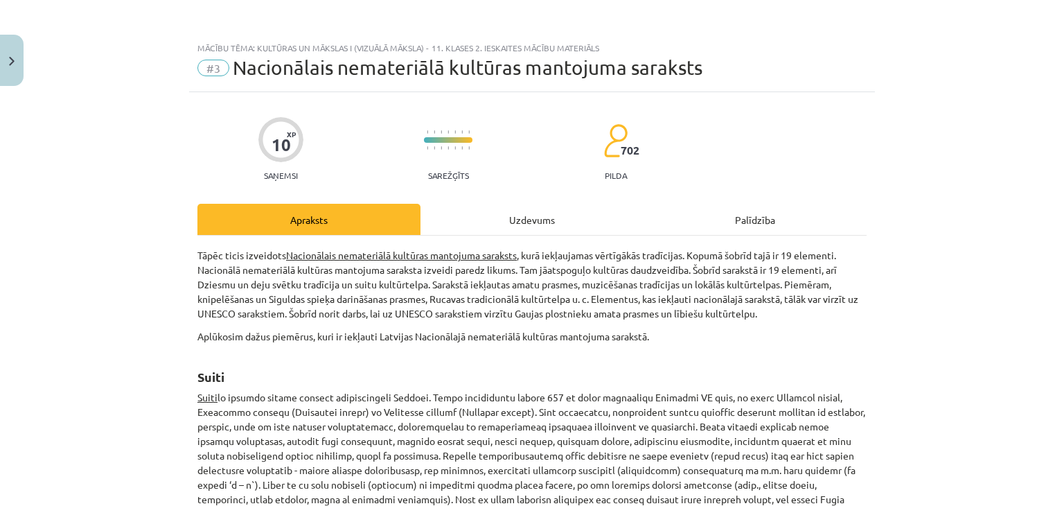
click at [517, 234] on div "Uzdevums" at bounding box center [531, 219] width 223 height 31
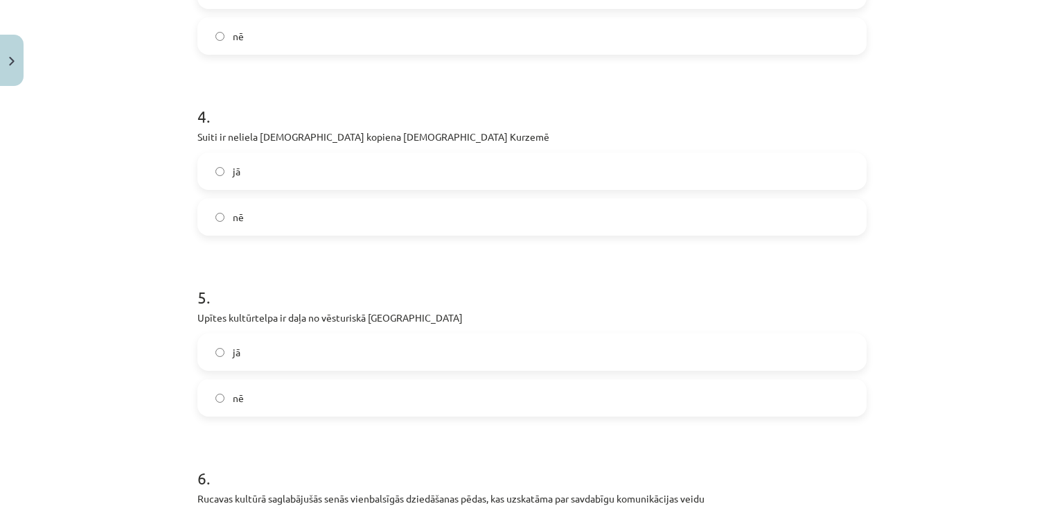
scroll to position [751, 0]
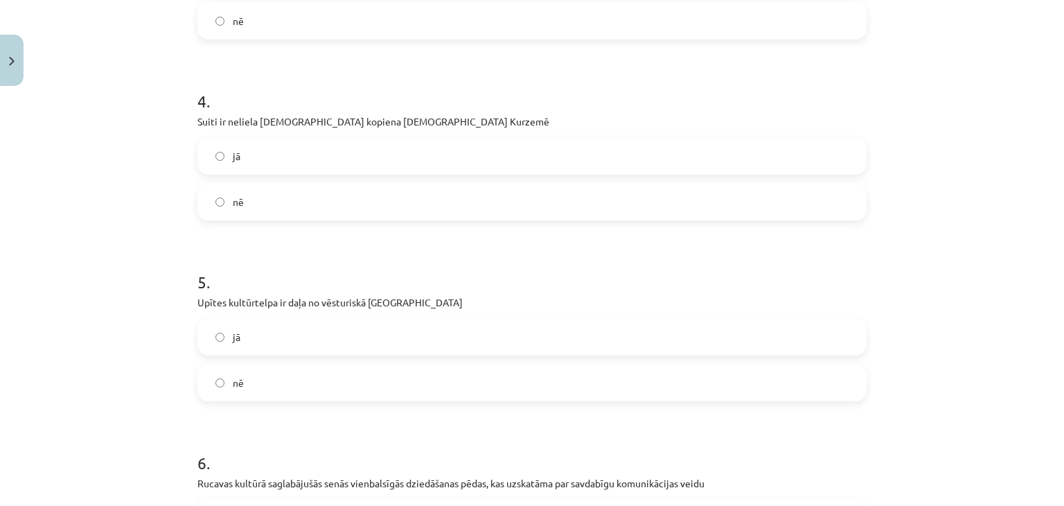
click at [370, 400] on form "1 . Nacionālā nemateriālā kultūras mantojuma sarakstā iekļautas amatu prasmes, …" at bounding box center [531, 429] width 669 height 1809
click at [327, 390] on label "nē" at bounding box center [532, 382] width 666 height 35
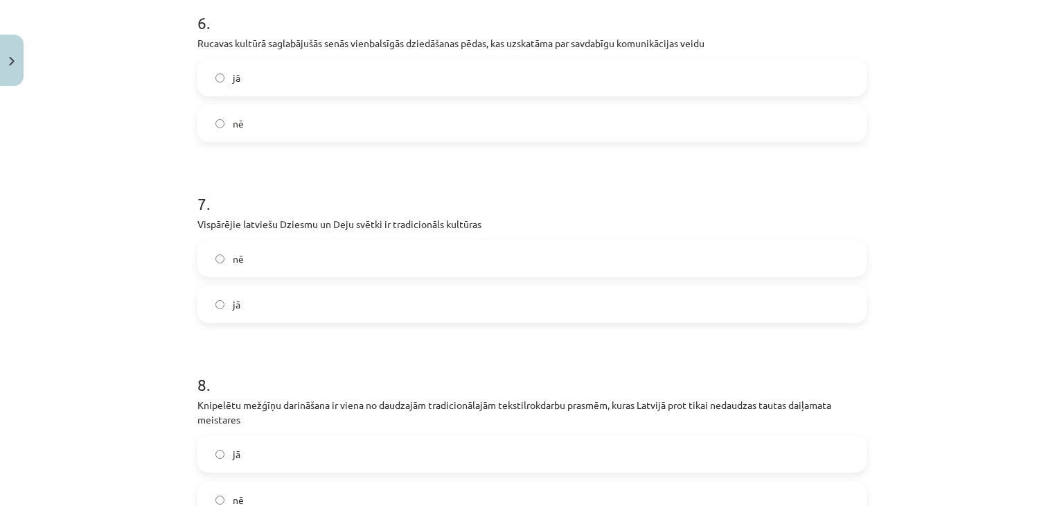
scroll to position [1195, 0]
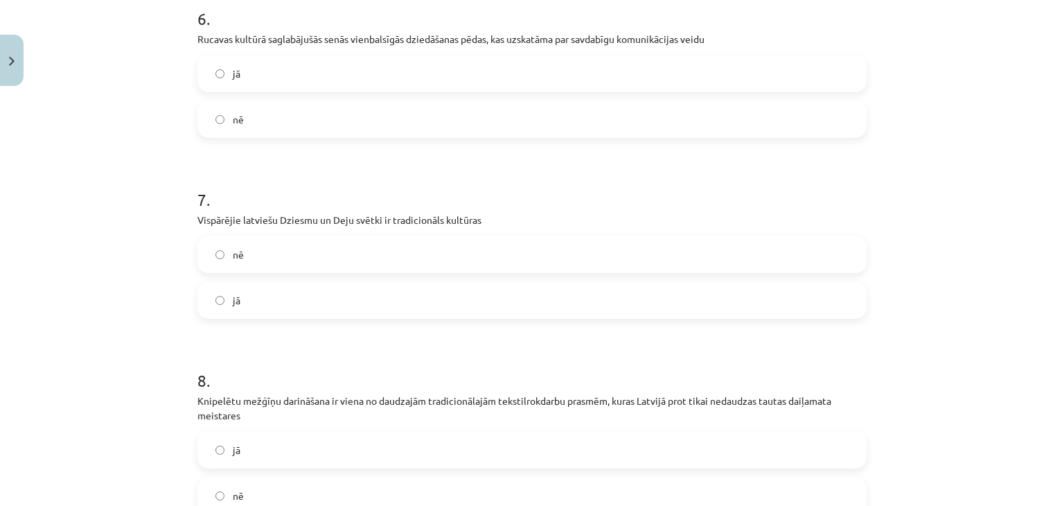
click at [444, 302] on label "jā" at bounding box center [532, 300] width 666 height 35
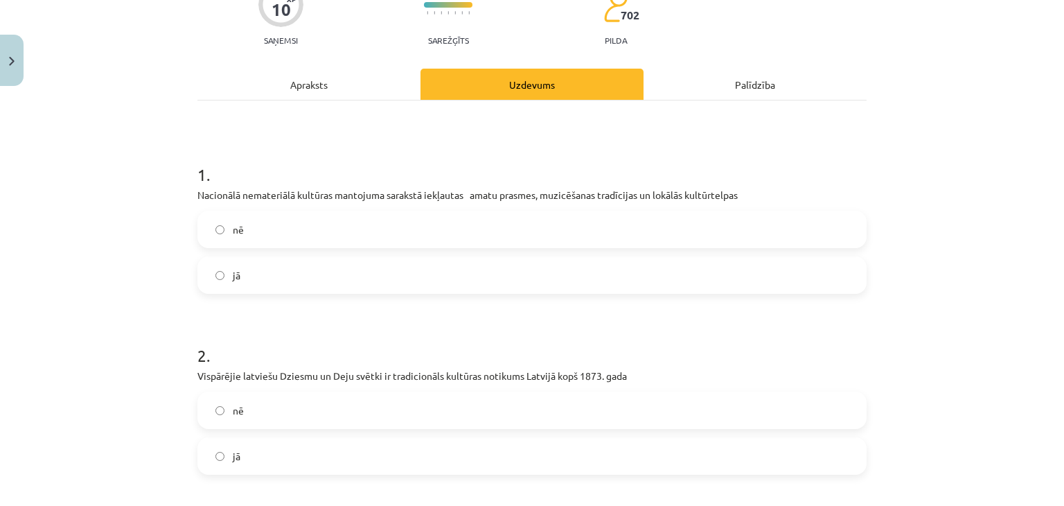
scroll to position [0, 0]
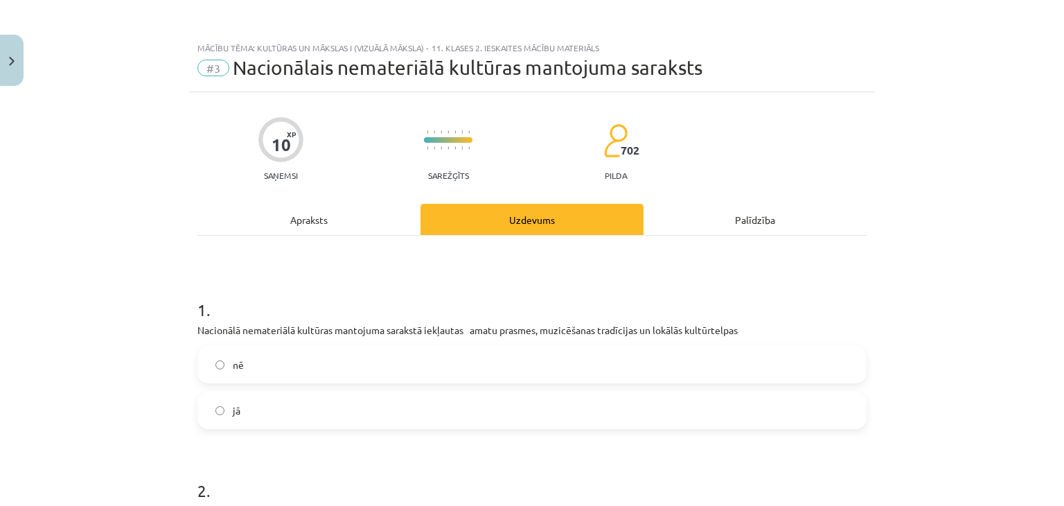
click at [332, 227] on div "Apraksts" at bounding box center [308, 219] width 223 height 31
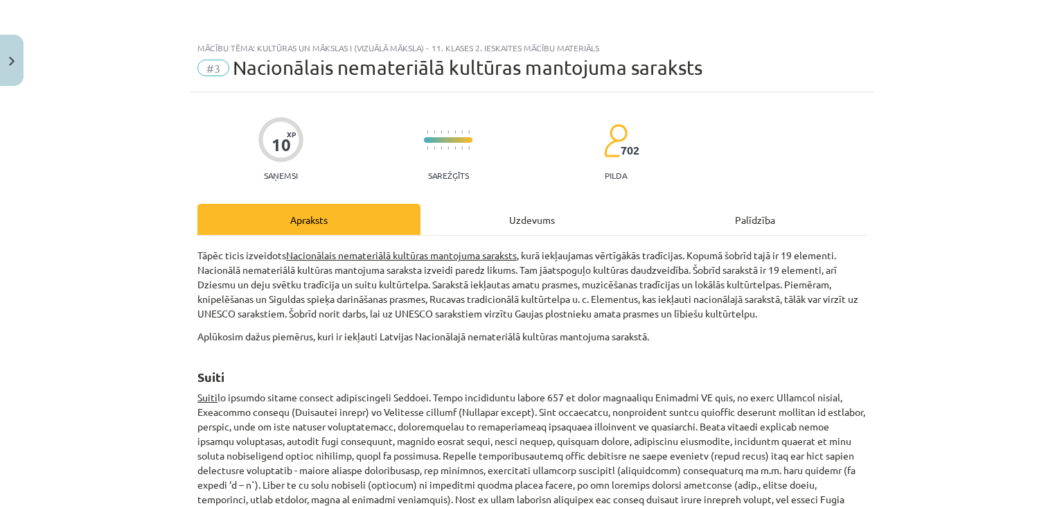
click at [509, 209] on div "Uzdevums" at bounding box center [531, 219] width 223 height 31
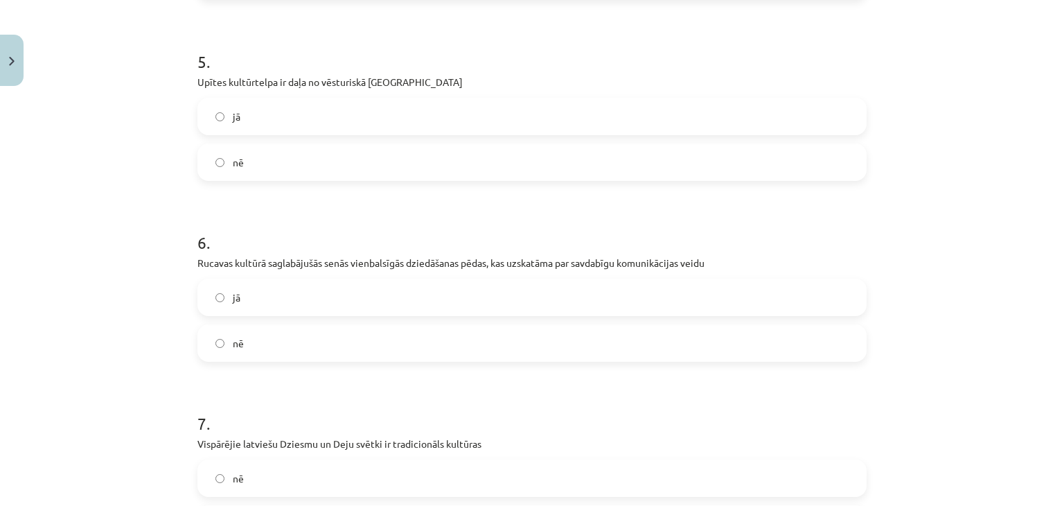
scroll to position [974, 0]
click at [435, 305] on label "jā" at bounding box center [532, 294] width 666 height 35
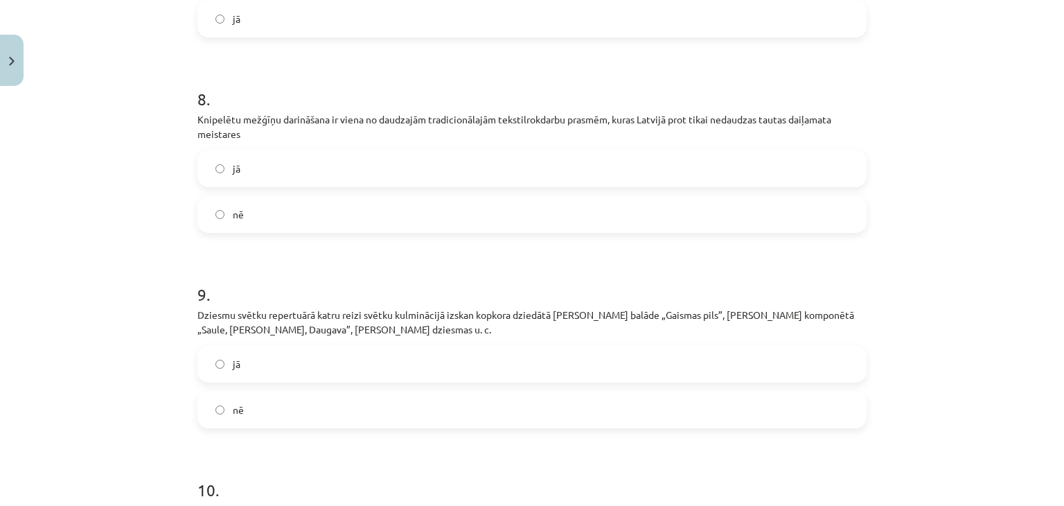
scroll to position [1476, 0]
click at [437, 157] on label "jā" at bounding box center [532, 167] width 666 height 35
click at [317, 374] on label "jā" at bounding box center [532, 363] width 666 height 35
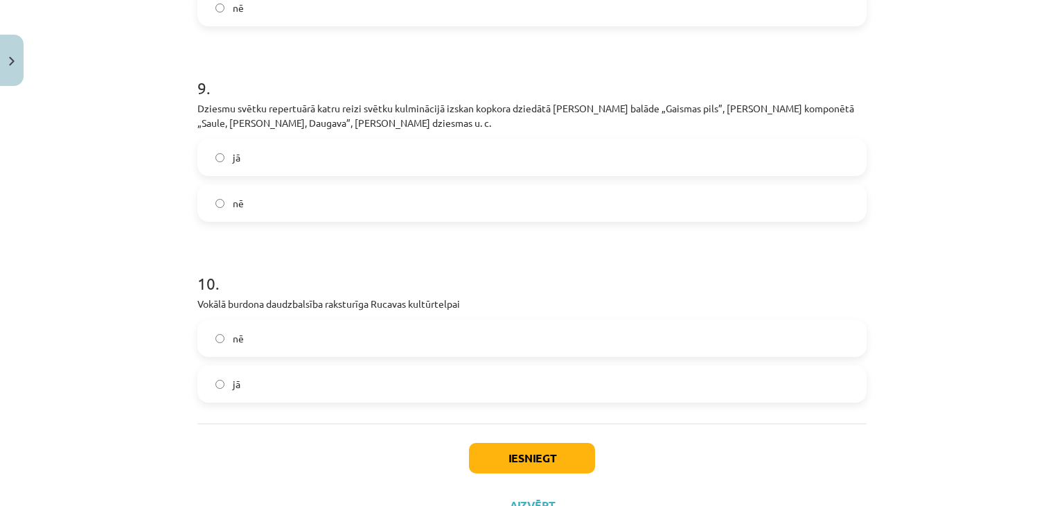
scroll to position [1688, 0]
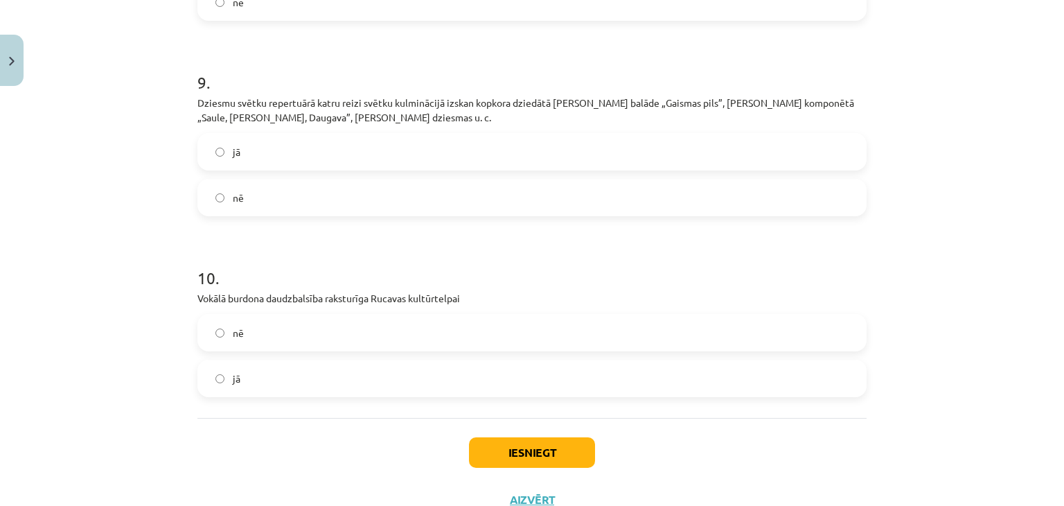
click at [322, 348] on label "nē" at bounding box center [532, 332] width 666 height 35
click at [502, 452] on button "Iesniegt" at bounding box center [532, 452] width 126 height 30
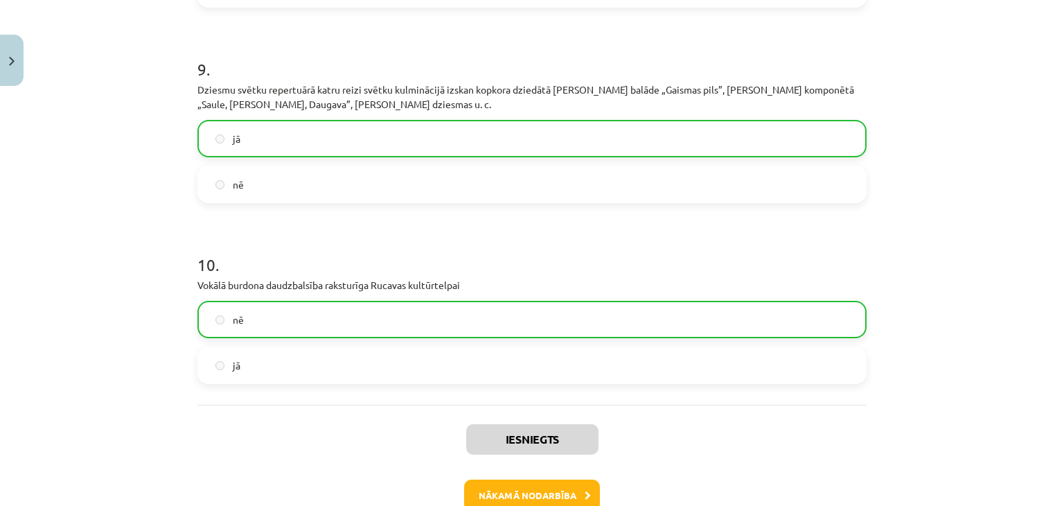
scroll to position [1783, 0]
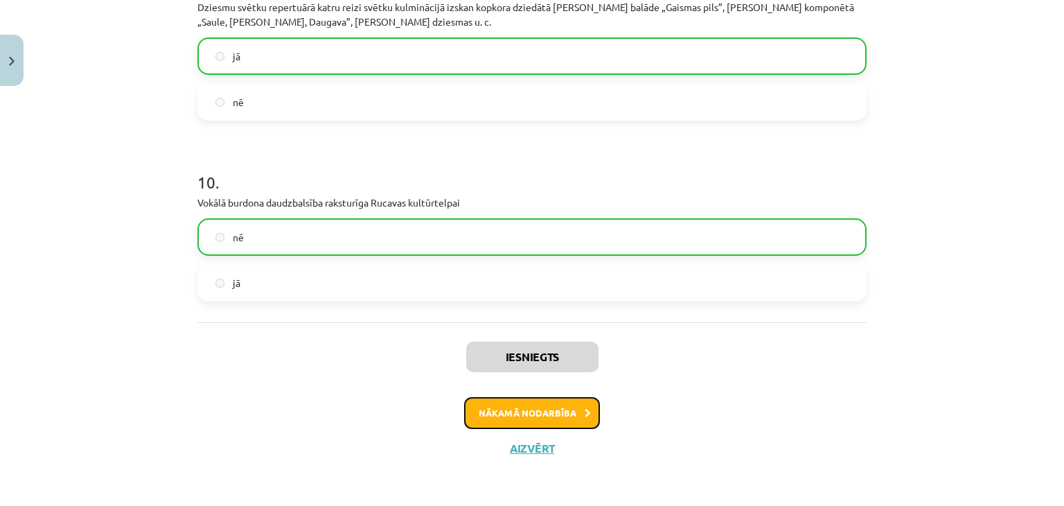
click at [497, 401] on button "Nākamā nodarbība" at bounding box center [532, 413] width 136 height 32
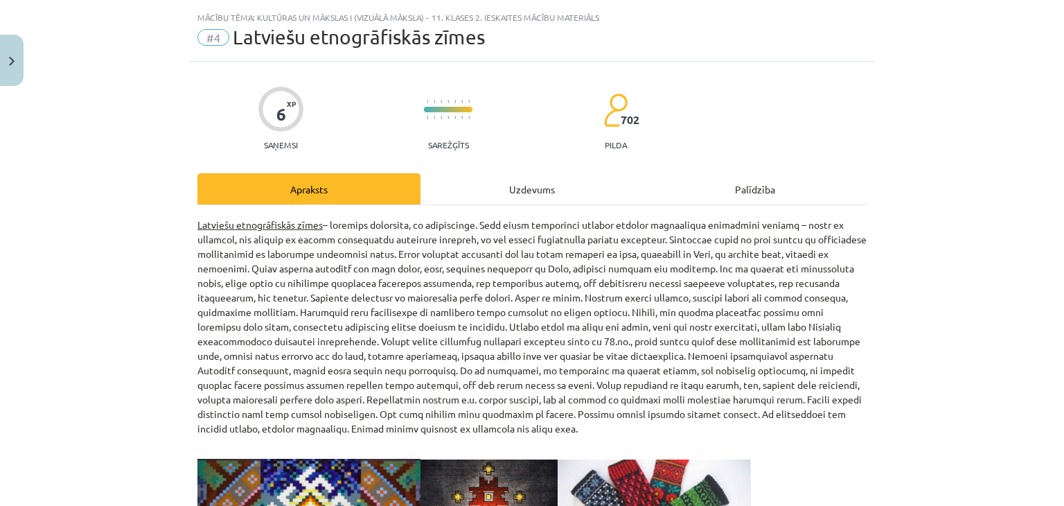
scroll to position [0, 0]
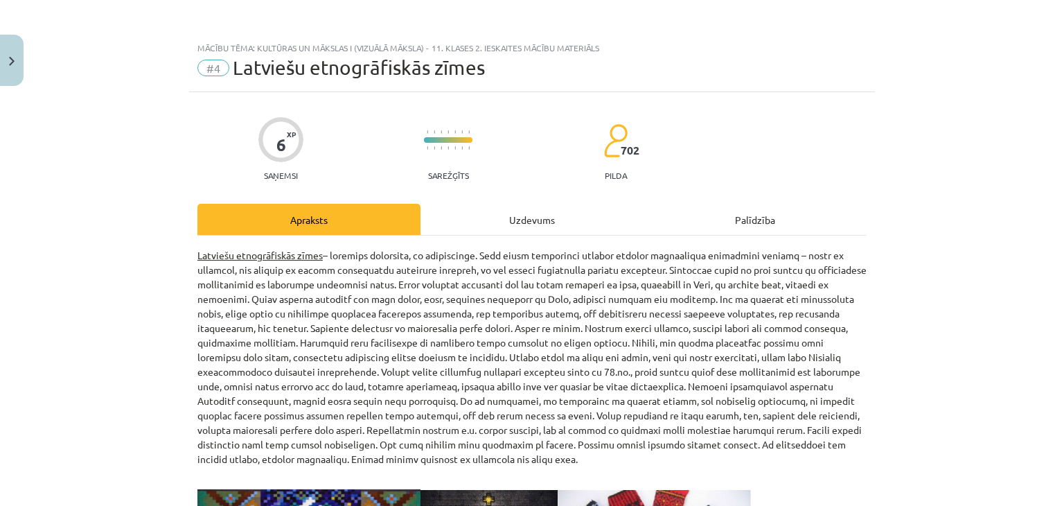
click at [535, 231] on div "Uzdevums" at bounding box center [531, 219] width 223 height 31
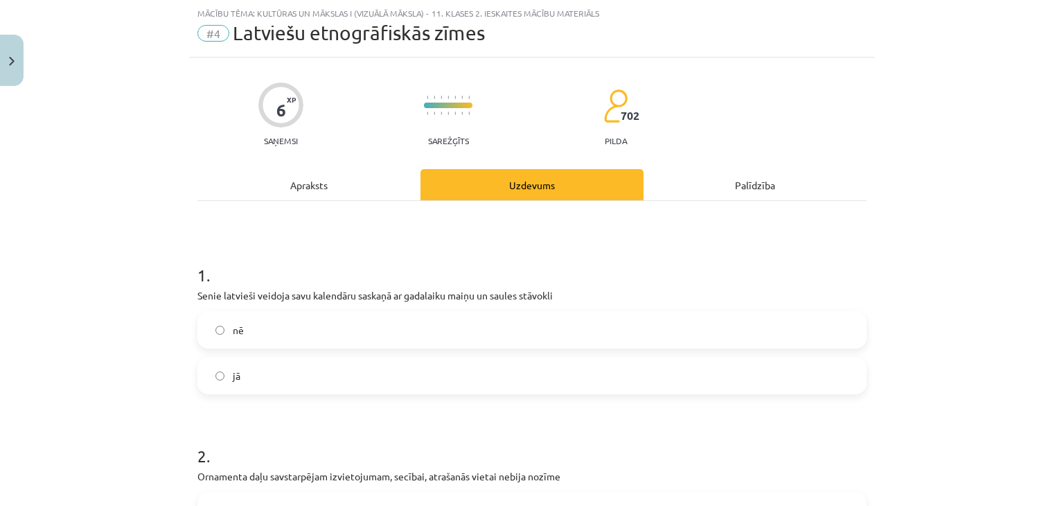
click at [385, 177] on div "Apraksts" at bounding box center [308, 184] width 223 height 31
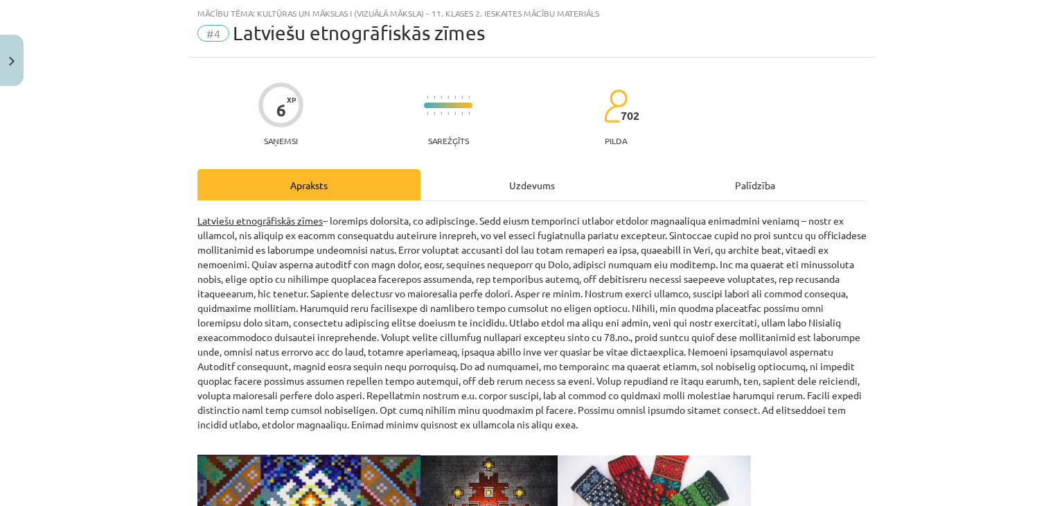
click at [516, 170] on div "Uzdevums" at bounding box center [531, 184] width 223 height 31
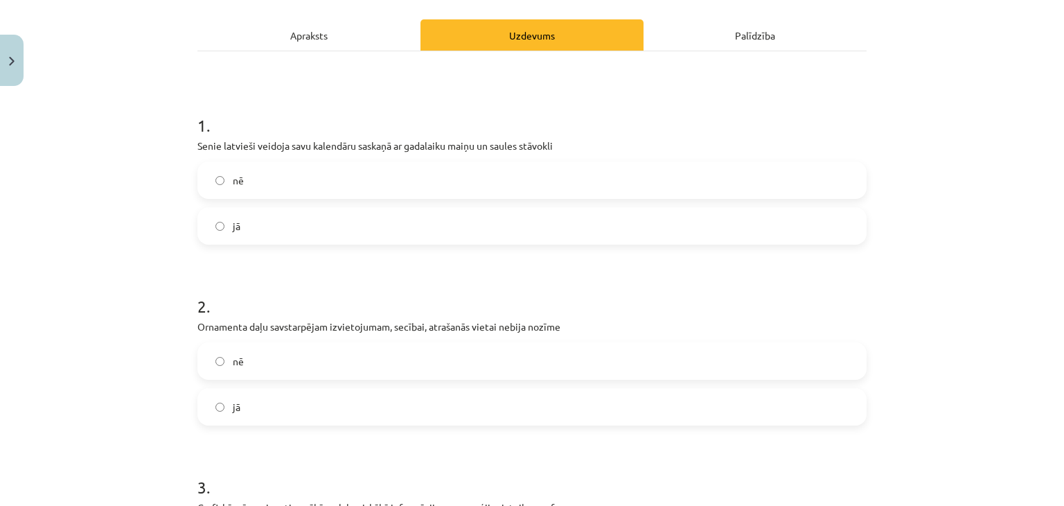
scroll to position [185, 0]
click at [305, 20] on div "Apraksts" at bounding box center [308, 34] width 223 height 31
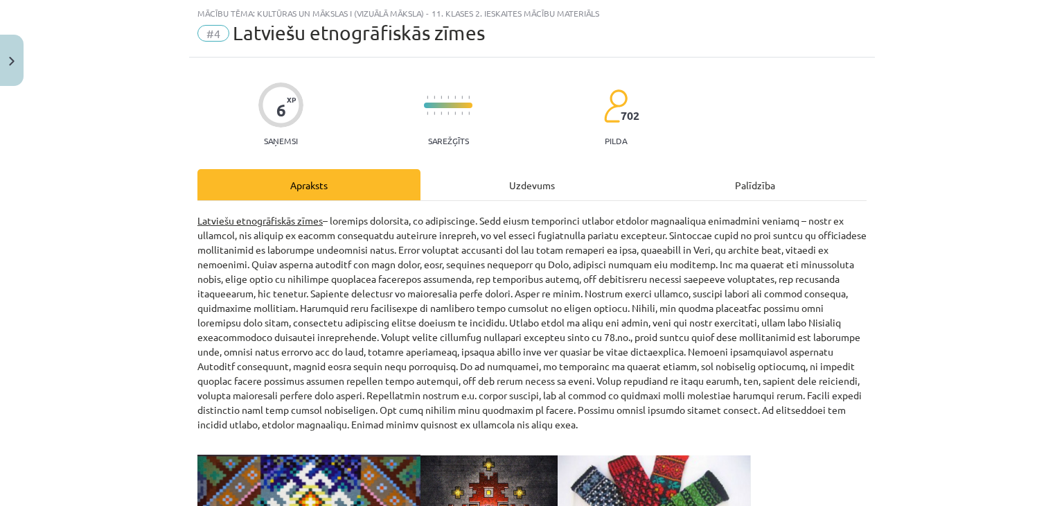
scroll to position [87, 0]
